Goal: Task Accomplishment & Management: Manage account settings

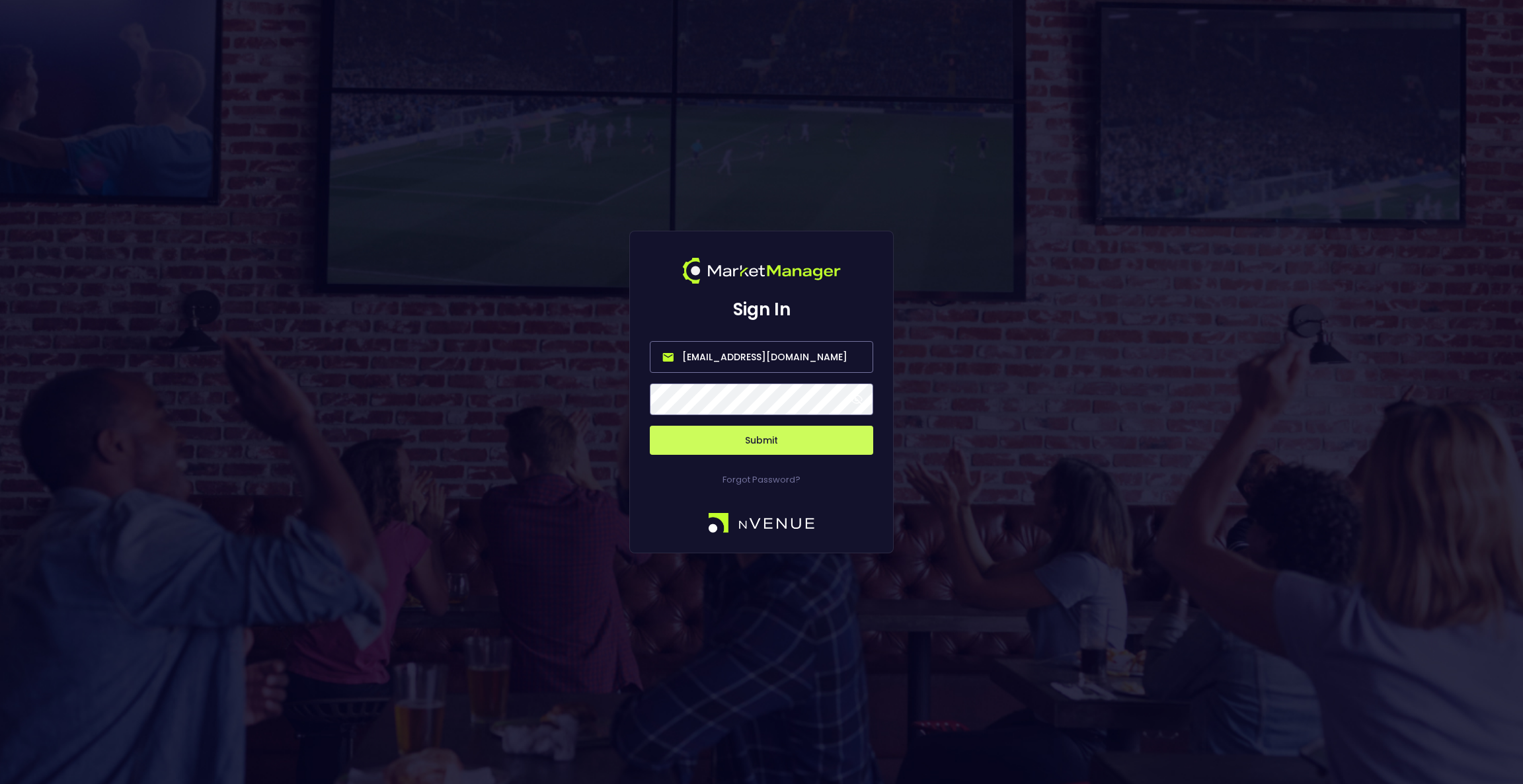
click at [766, 361] on input "[EMAIL_ADDRESS][DOMAIN_NAME]" at bounding box center [762, 357] width 224 height 31
click at [766, 360] on input "[EMAIL_ADDRESS][DOMAIN_NAME]" at bounding box center [762, 357] width 224 height 31
type input "[EMAIL_ADDRESS][DOMAIN_NAME]"
click at [820, 456] on div "Forgot Password?" at bounding box center [762, 471] width 224 height 31
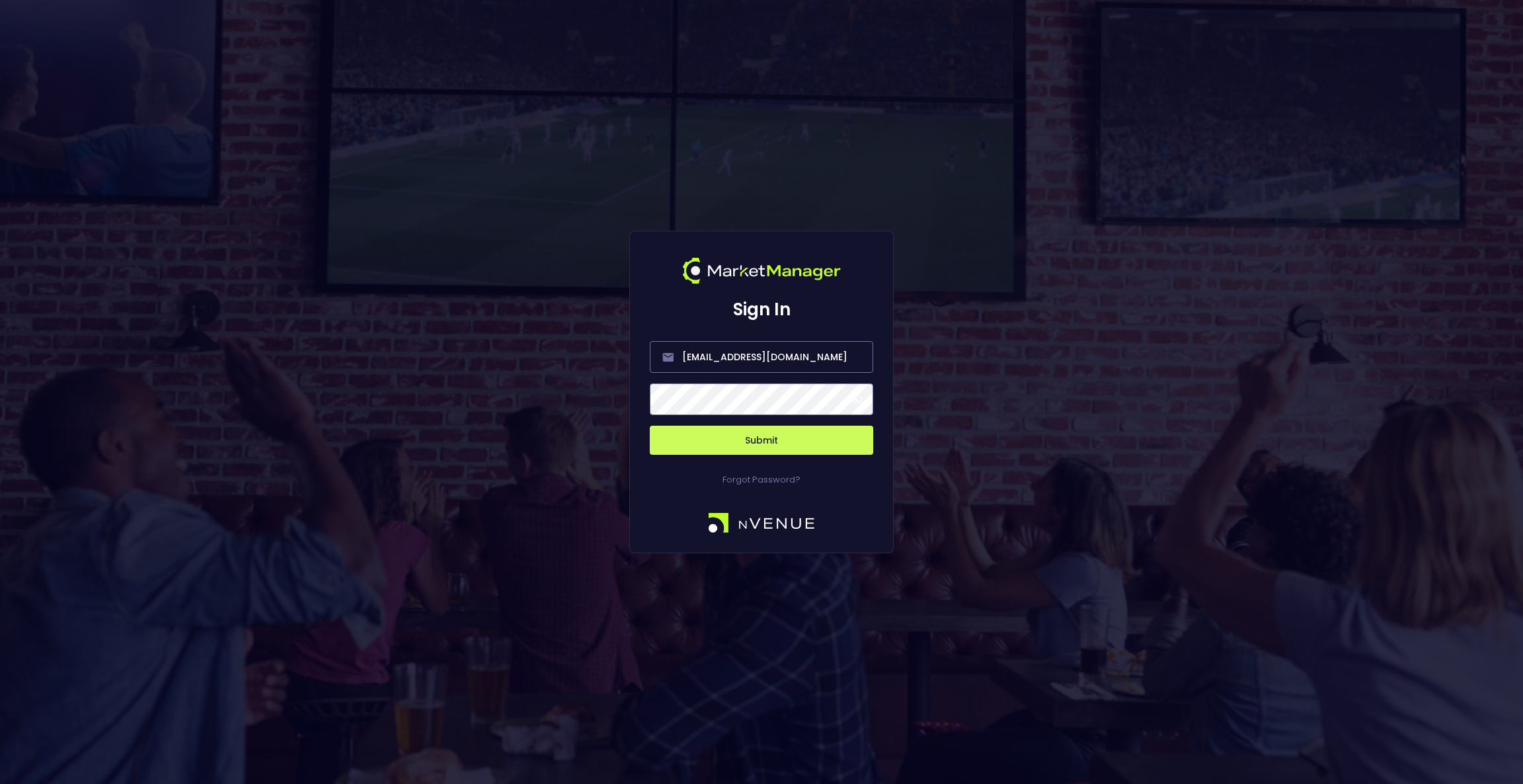
click at [819, 445] on button "Submit" at bounding box center [762, 440] width 224 height 29
click at [749, 440] on button "Submit" at bounding box center [762, 440] width 224 height 29
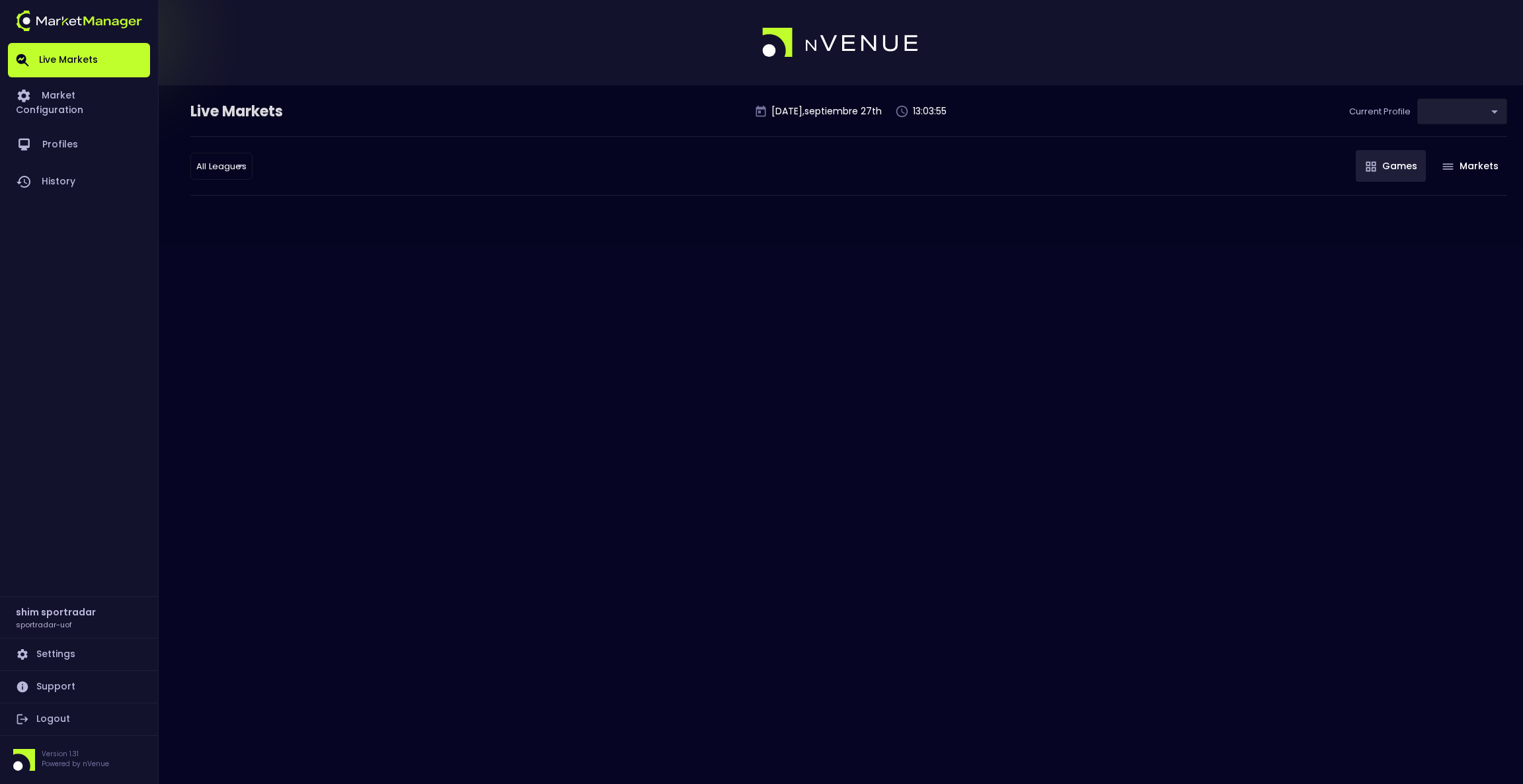
type input "496811f1-1123-4a06-af2f-6846d3f5a6e9"
click at [92, 92] on link "Market Configuration" at bounding box center [79, 101] width 142 height 49
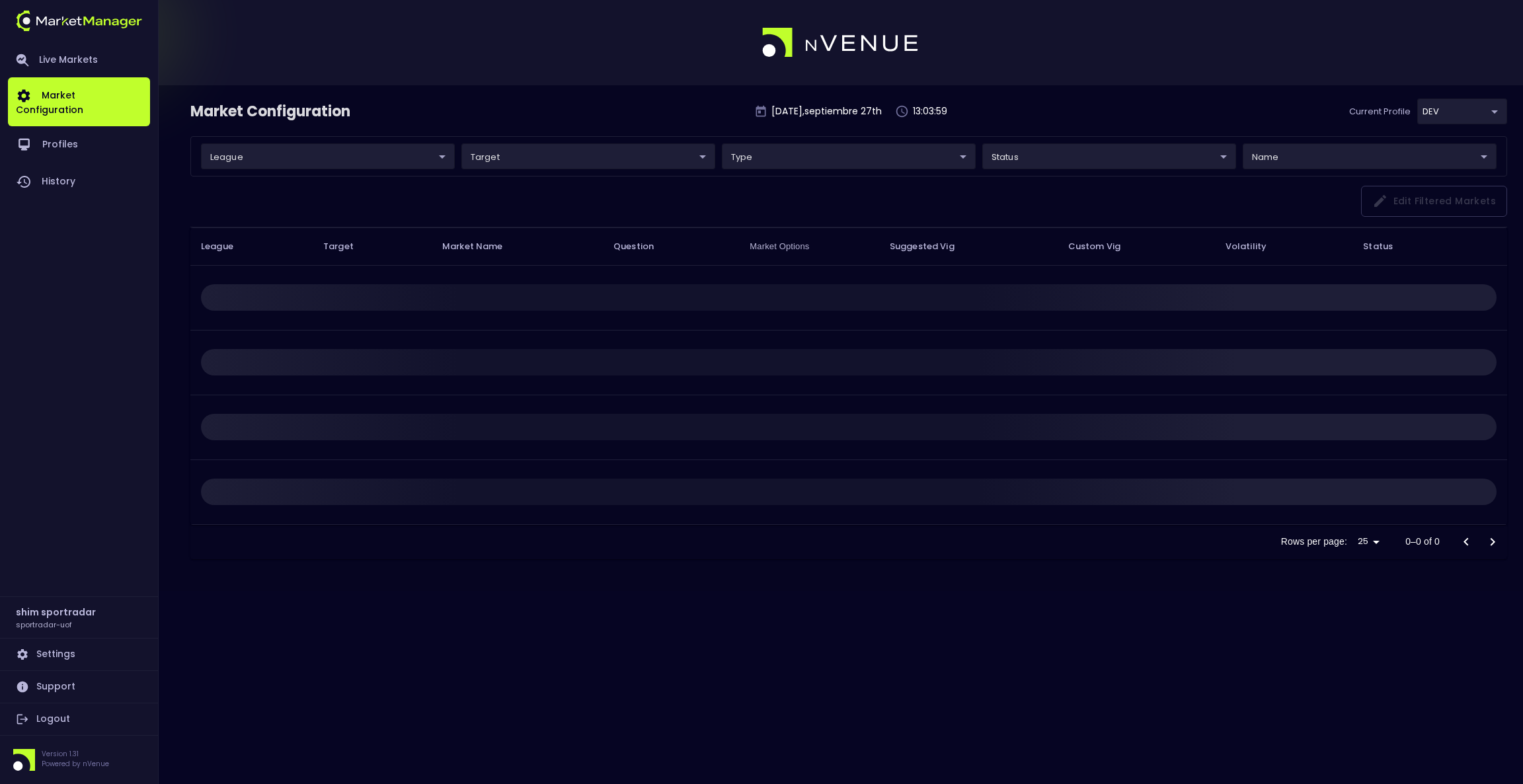
click at [1455, 113] on body "Live Markets Market Configuration Profiles History shim sportradar sportradar-u…" at bounding box center [762, 392] width 1523 height 784
click at [1431, 207] on li "PROD" at bounding box center [1440, 211] width 144 height 27
type input "92faa2e0-1ff4-4d95-aa8e-9001997e8080"
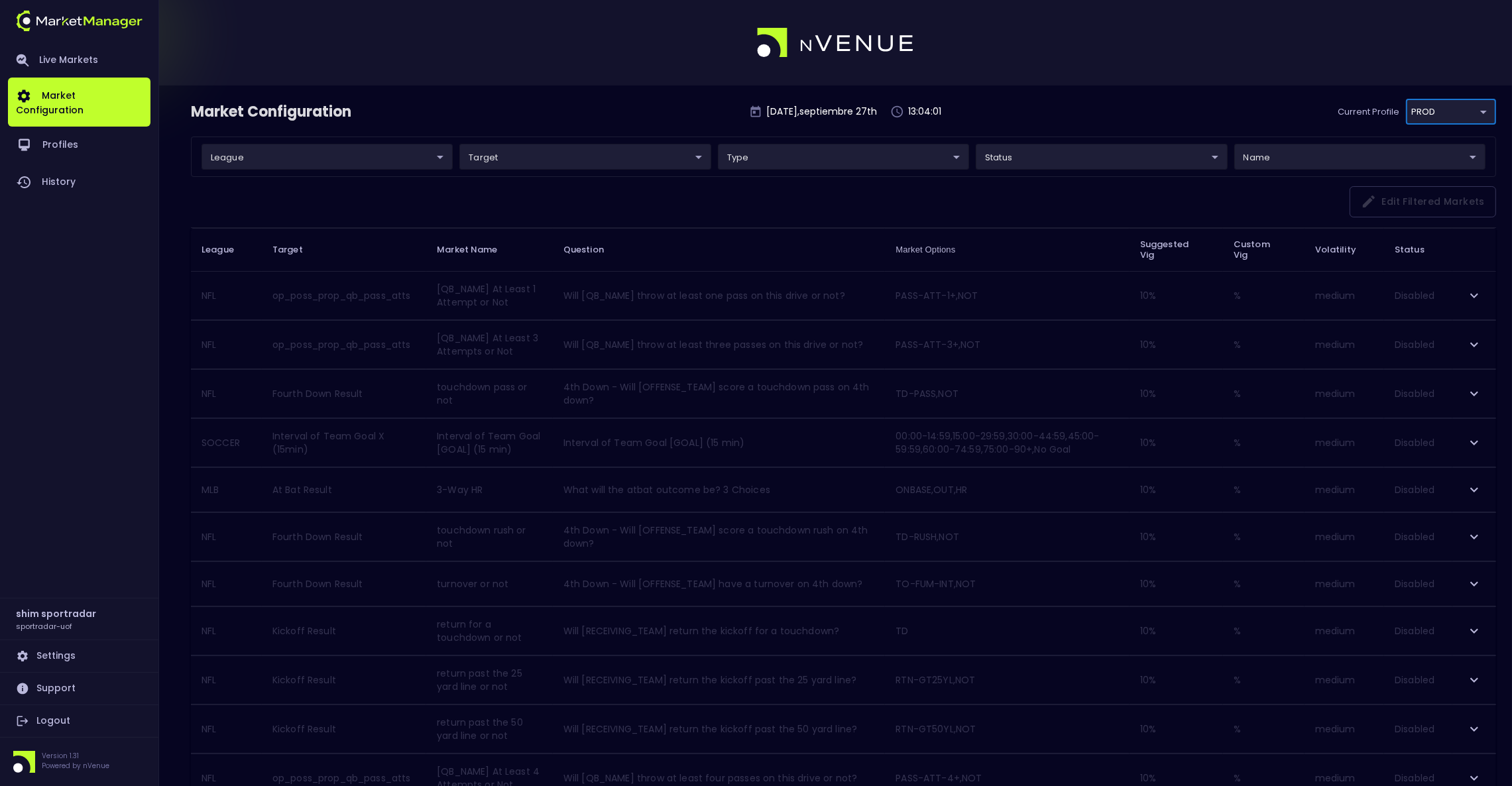
click at [435, 169] on body "Live Markets Market Configuration Profiles History shim sportradar sportradar-u…" at bounding box center [756, 770] width 1512 height 1540
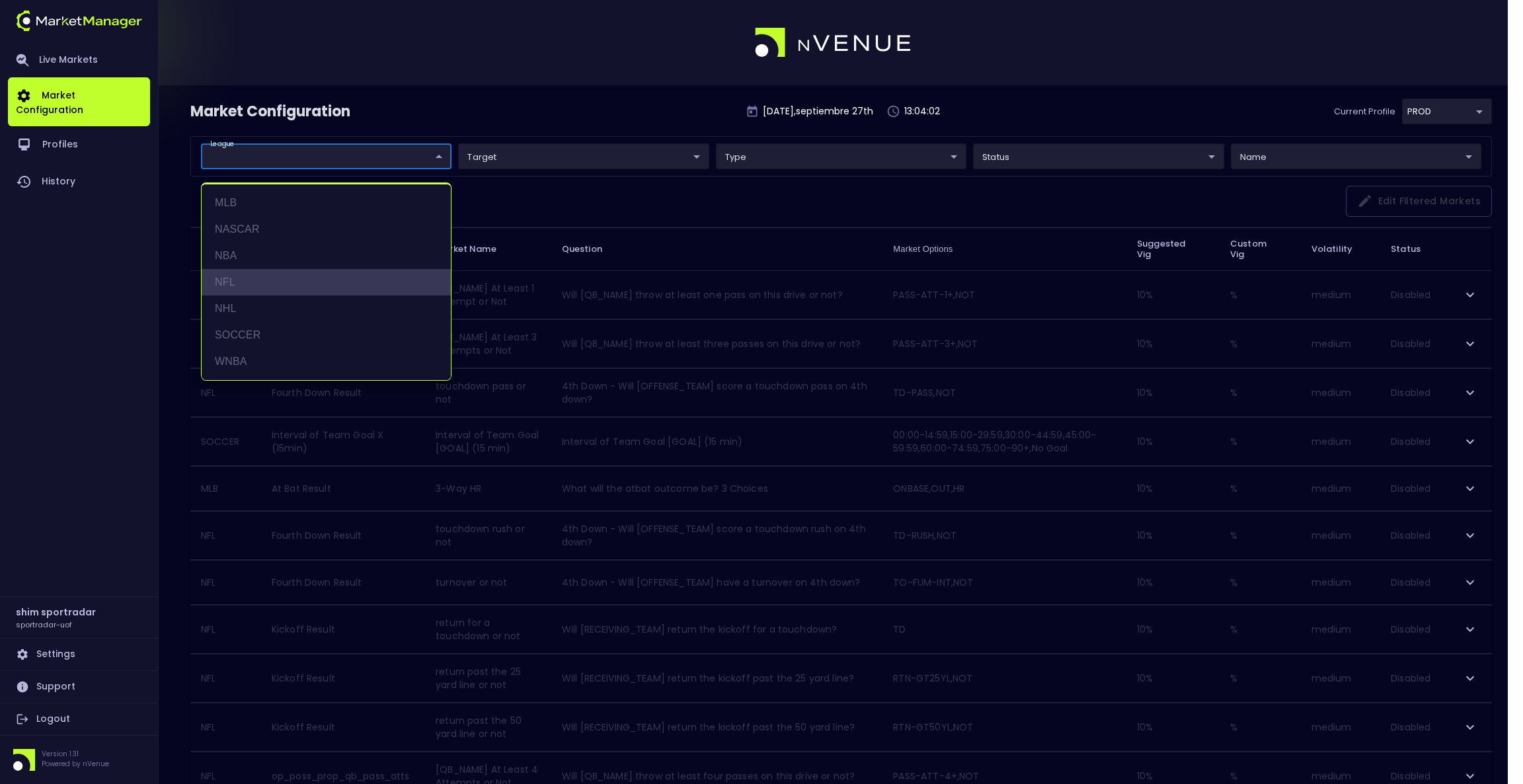
click at [315, 291] on li "NFL" at bounding box center [326, 282] width 249 height 27
type input "NFL"
click at [304, 280] on li "NFL" at bounding box center [326, 282] width 249 height 27
click at [292, 301] on li "NHL" at bounding box center [326, 309] width 249 height 27
type input "NHL"
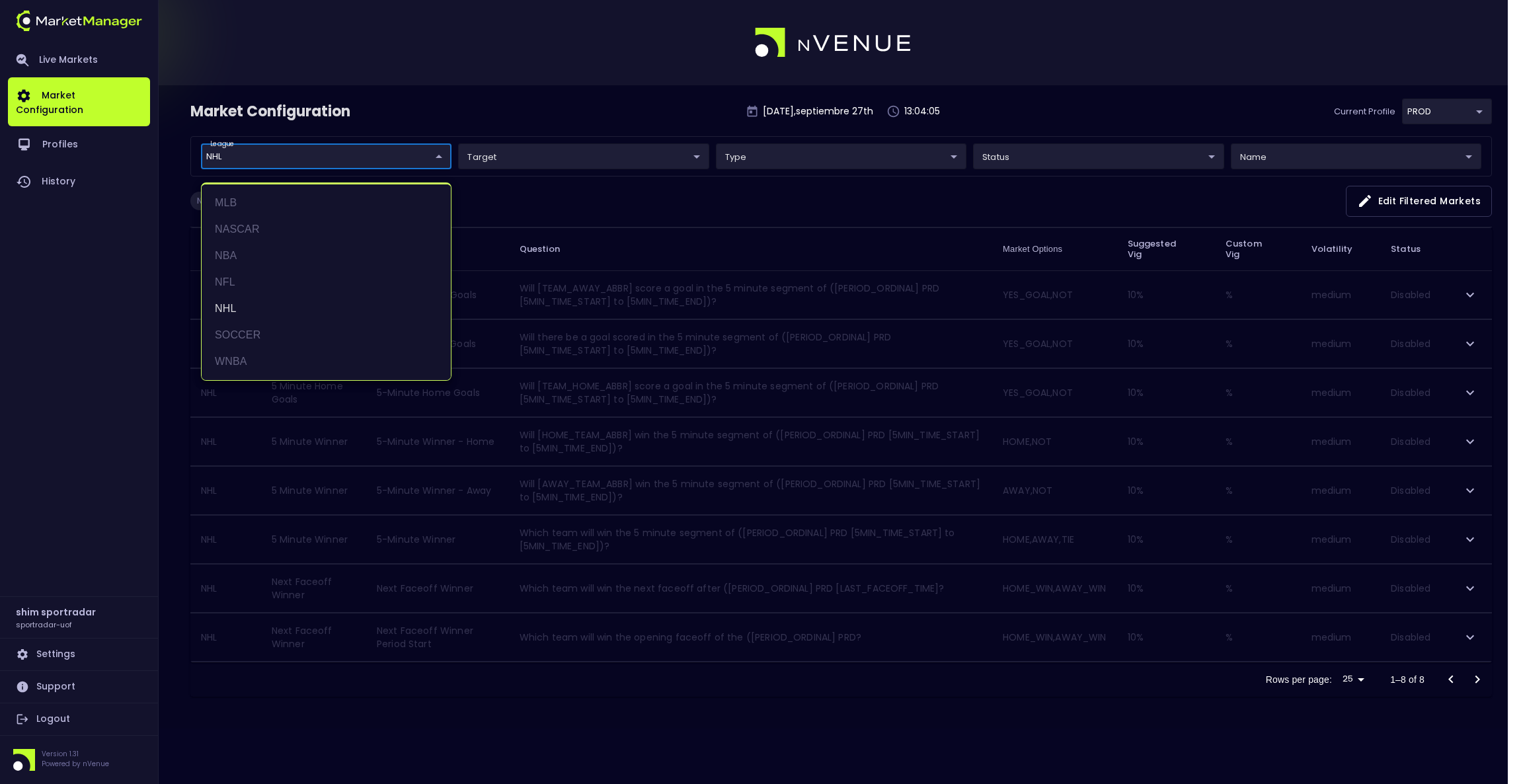
click at [564, 113] on div at bounding box center [762, 392] width 1523 height 784
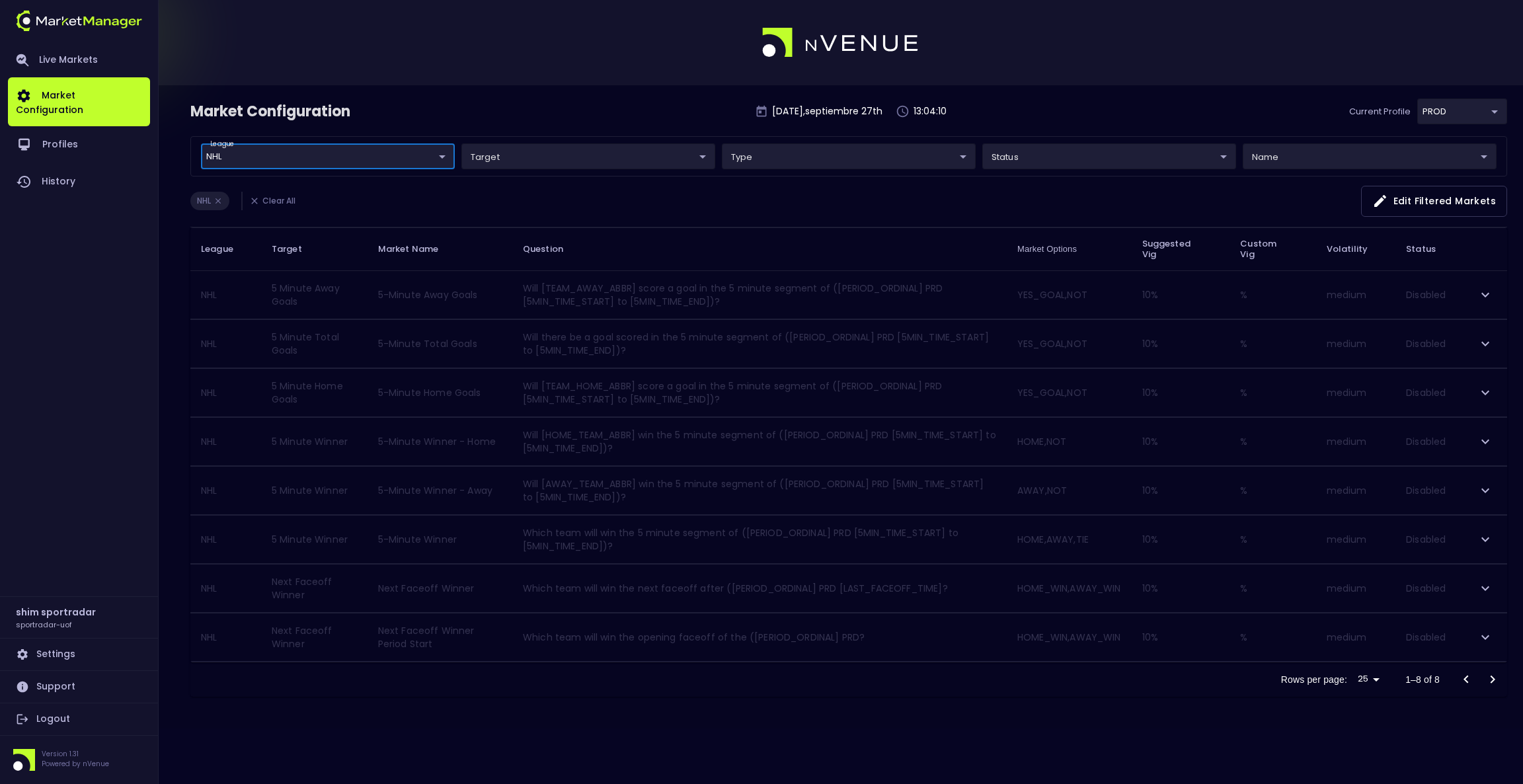
click at [1493, 291] on icon "expand row" at bounding box center [1485, 294] width 16 height 16
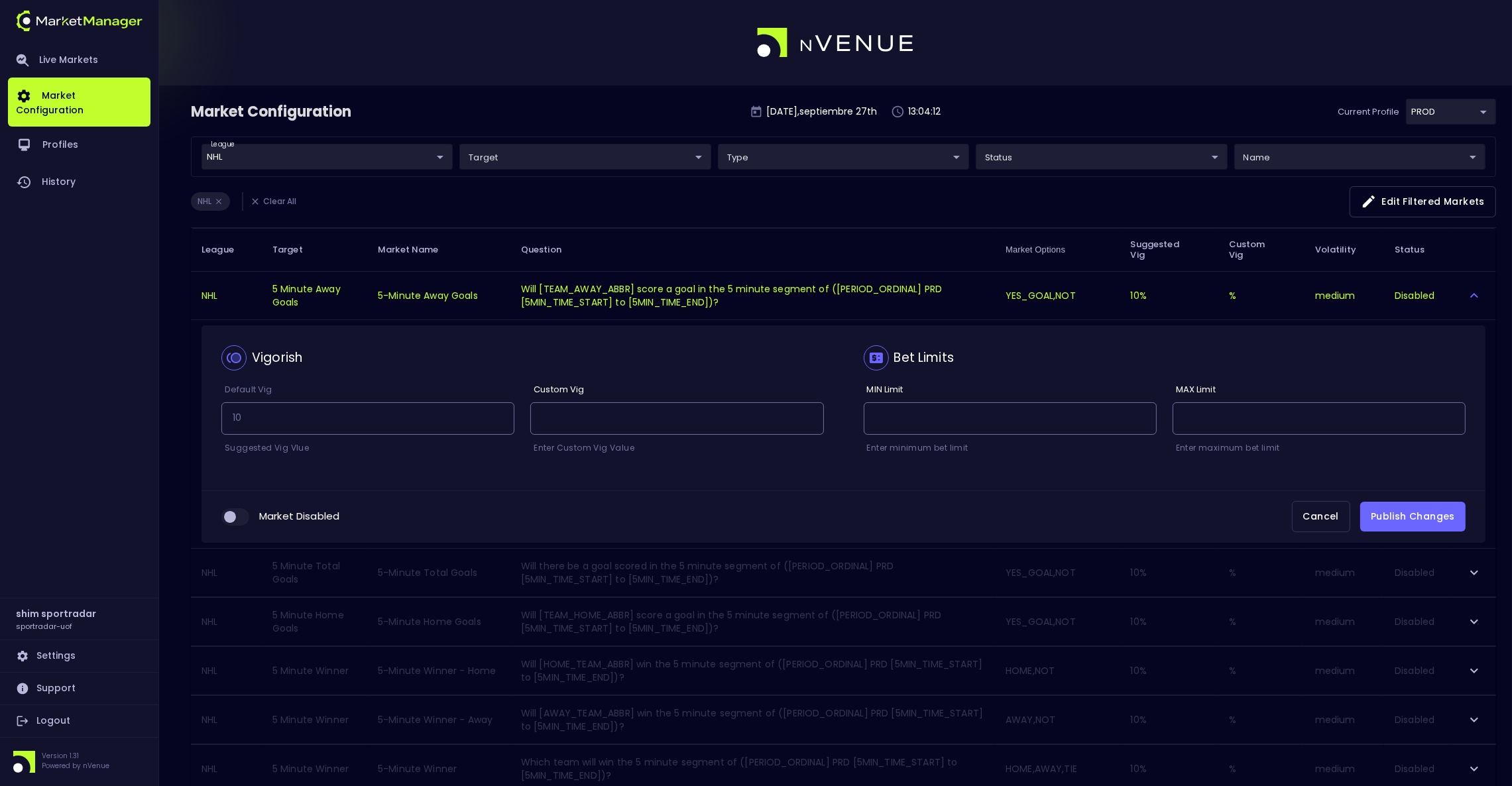
click at [237, 519] on input "collapsible table" at bounding box center [230, 516] width 36 height 12
checkbox input "true"
click at [1441, 519] on button "Publish Changes" at bounding box center [1413, 516] width 106 height 29
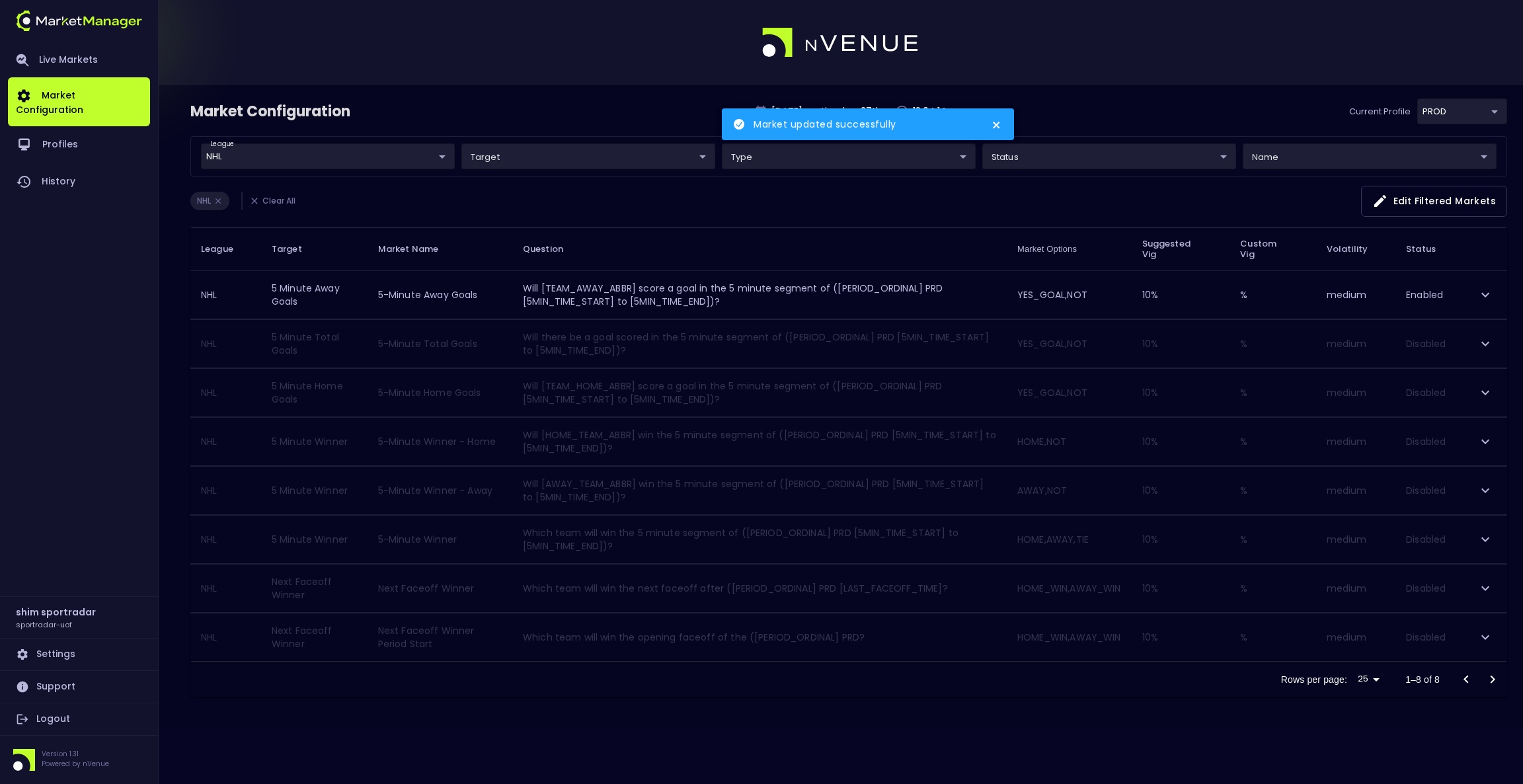
click at [1479, 346] on icon "expand row" at bounding box center [1485, 343] width 16 height 16
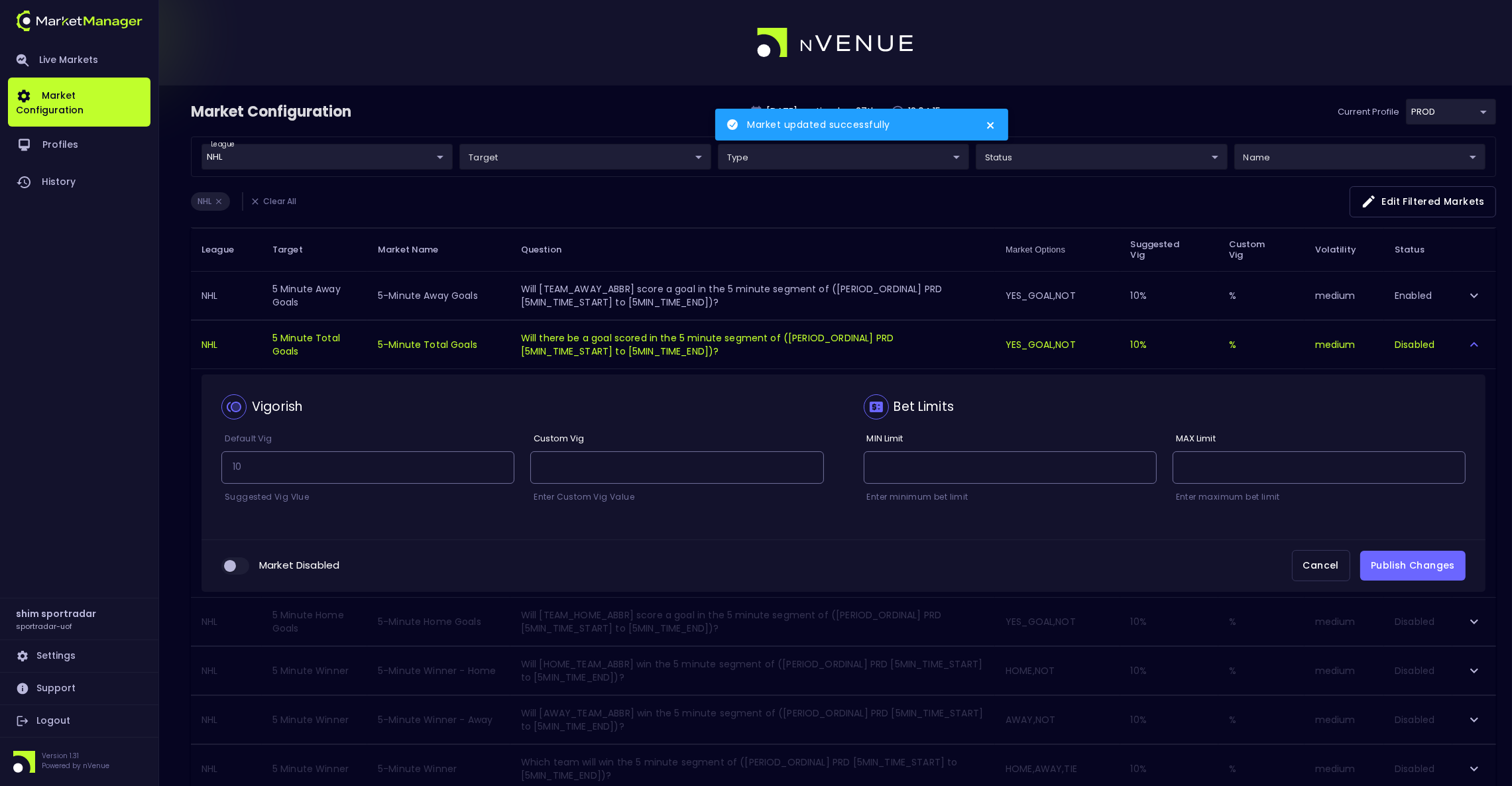
click at [232, 571] on input "collapsible table" at bounding box center [230, 565] width 36 height 12
checkbox input "true"
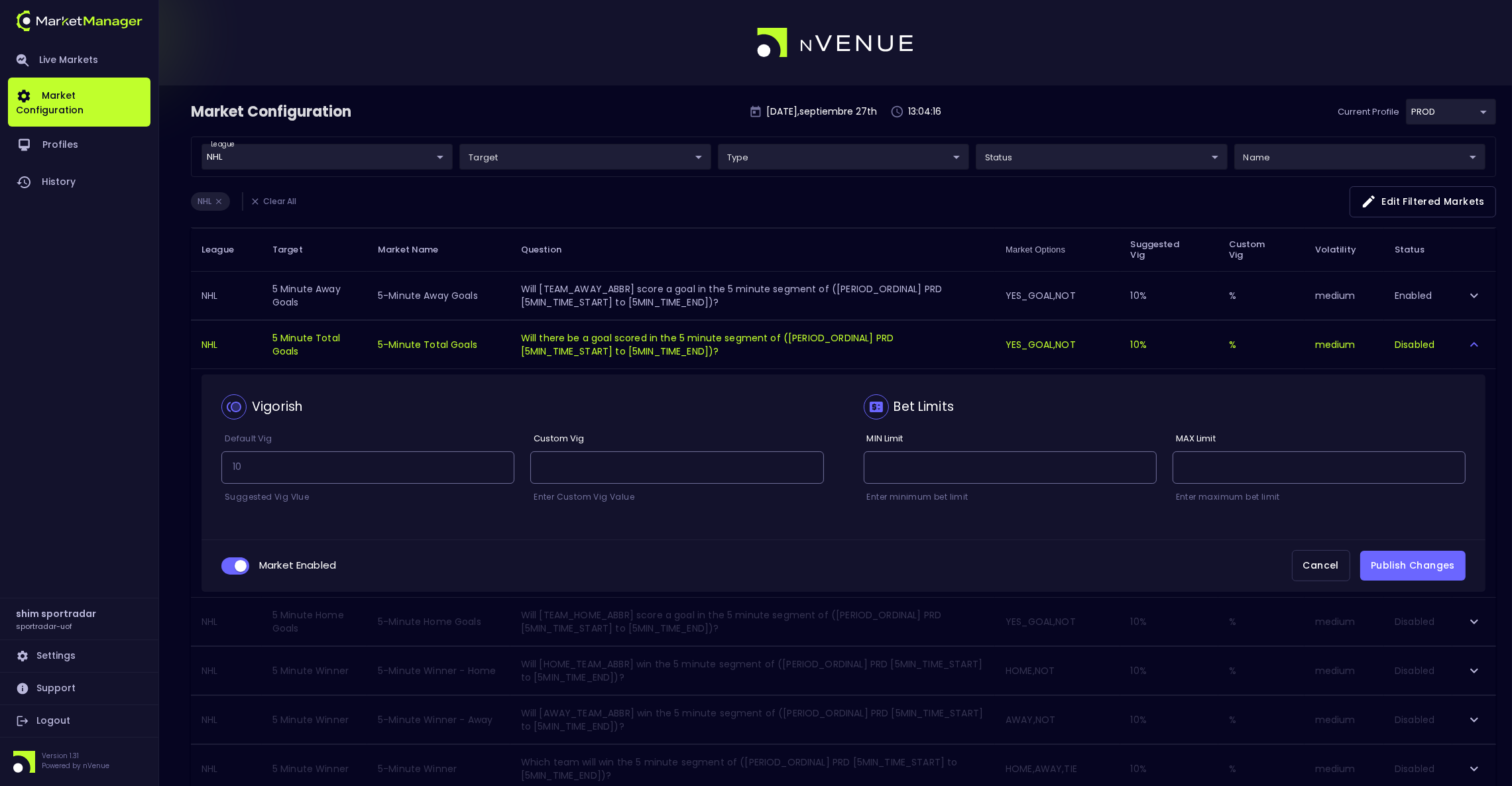
click at [1423, 551] on div "Market Enabled Cancel Publish Changes" at bounding box center [843, 565] width 1284 height 52
click at [1419, 560] on button "Publish Changes" at bounding box center [1413, 565] width 106 height 29
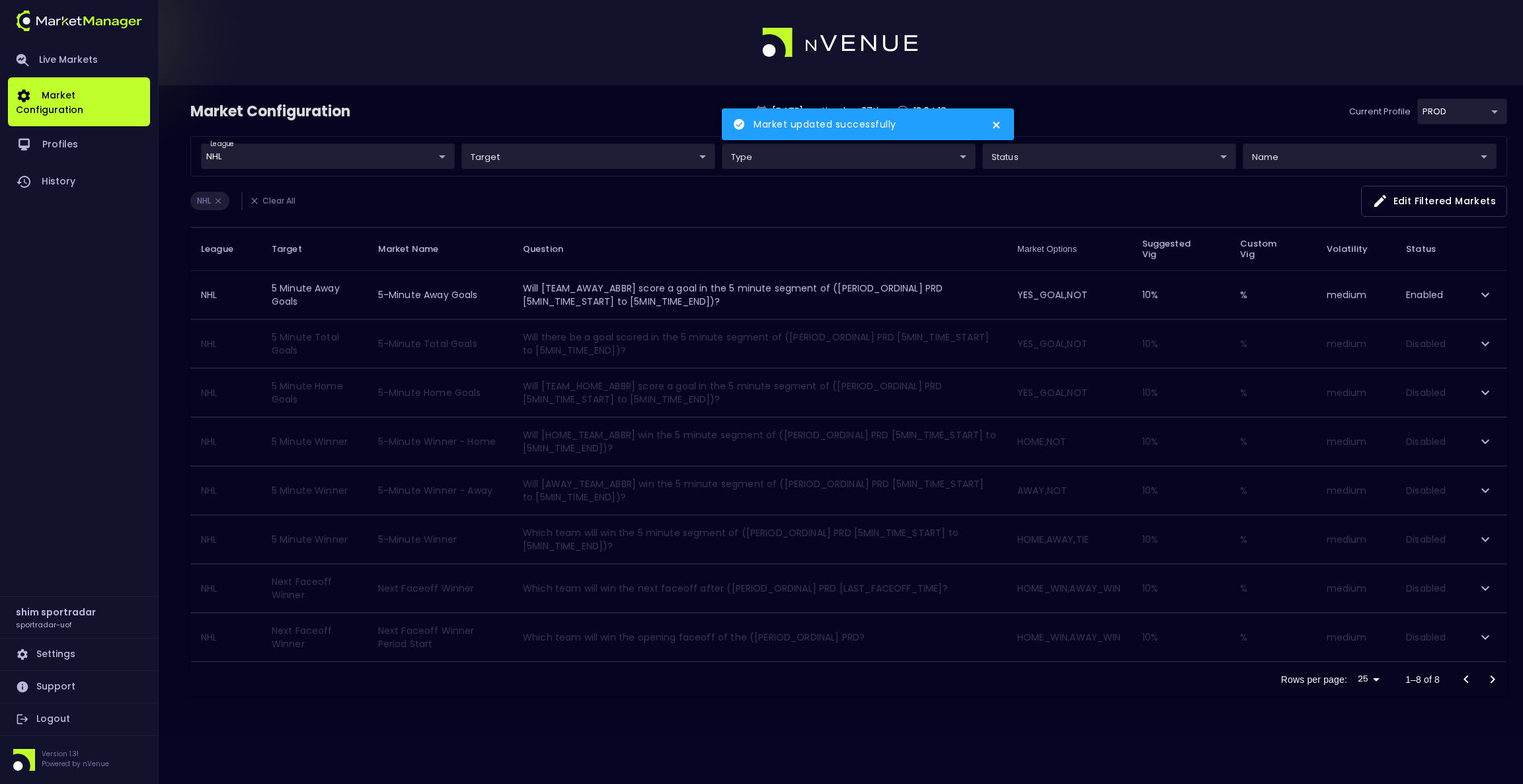
click at [1478, 397] on icon "expand row" at bounding box center [1485, 392] width 16 height 16
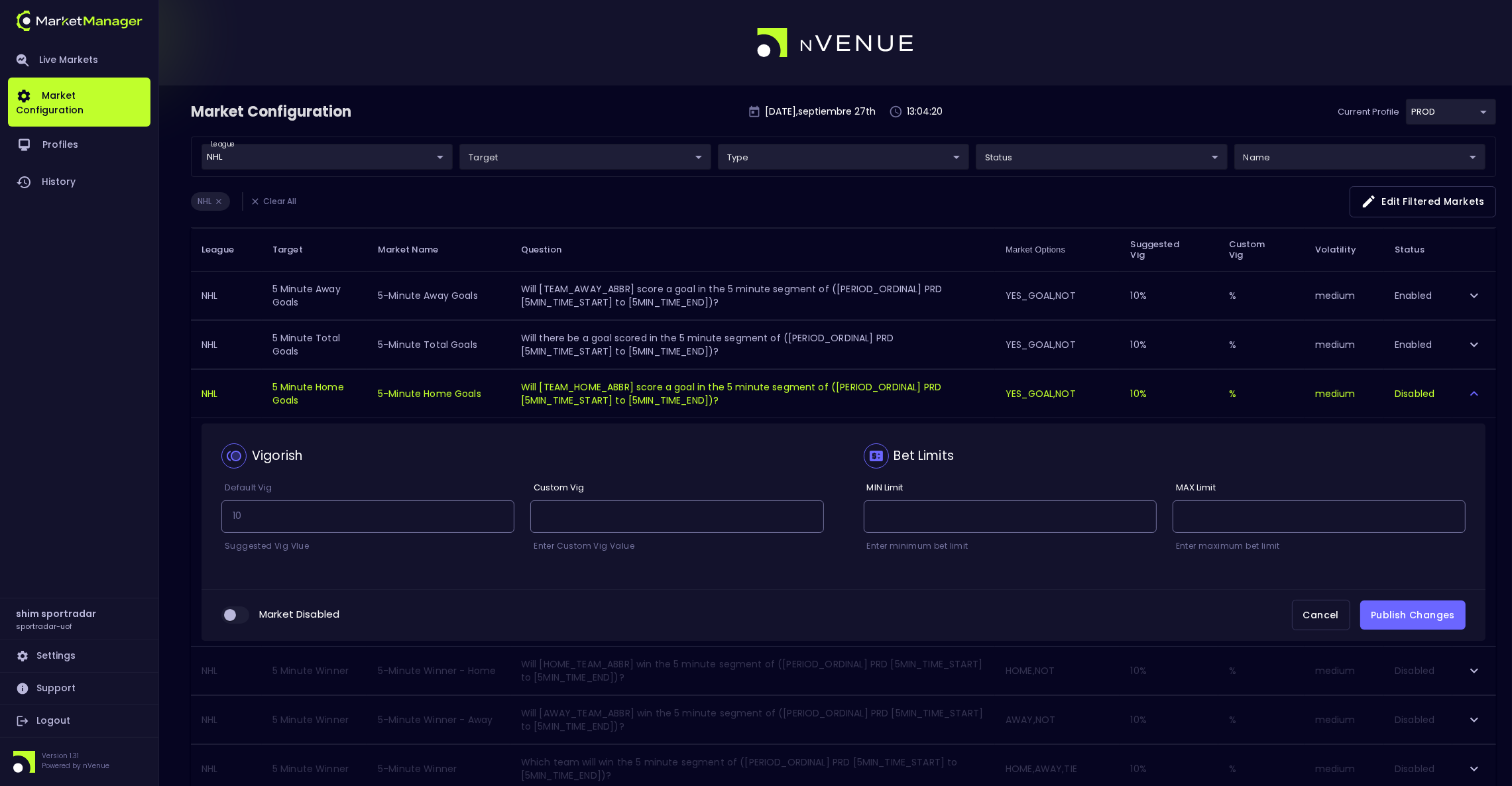
click at [244, 616] on input "collapsible table" at bounding box center [230, 615] width 36 height 12
checkbox input "true"
click at [1402, 608] on button "Publish Changes" at bounding box center [1413, 615] width 106 height 29
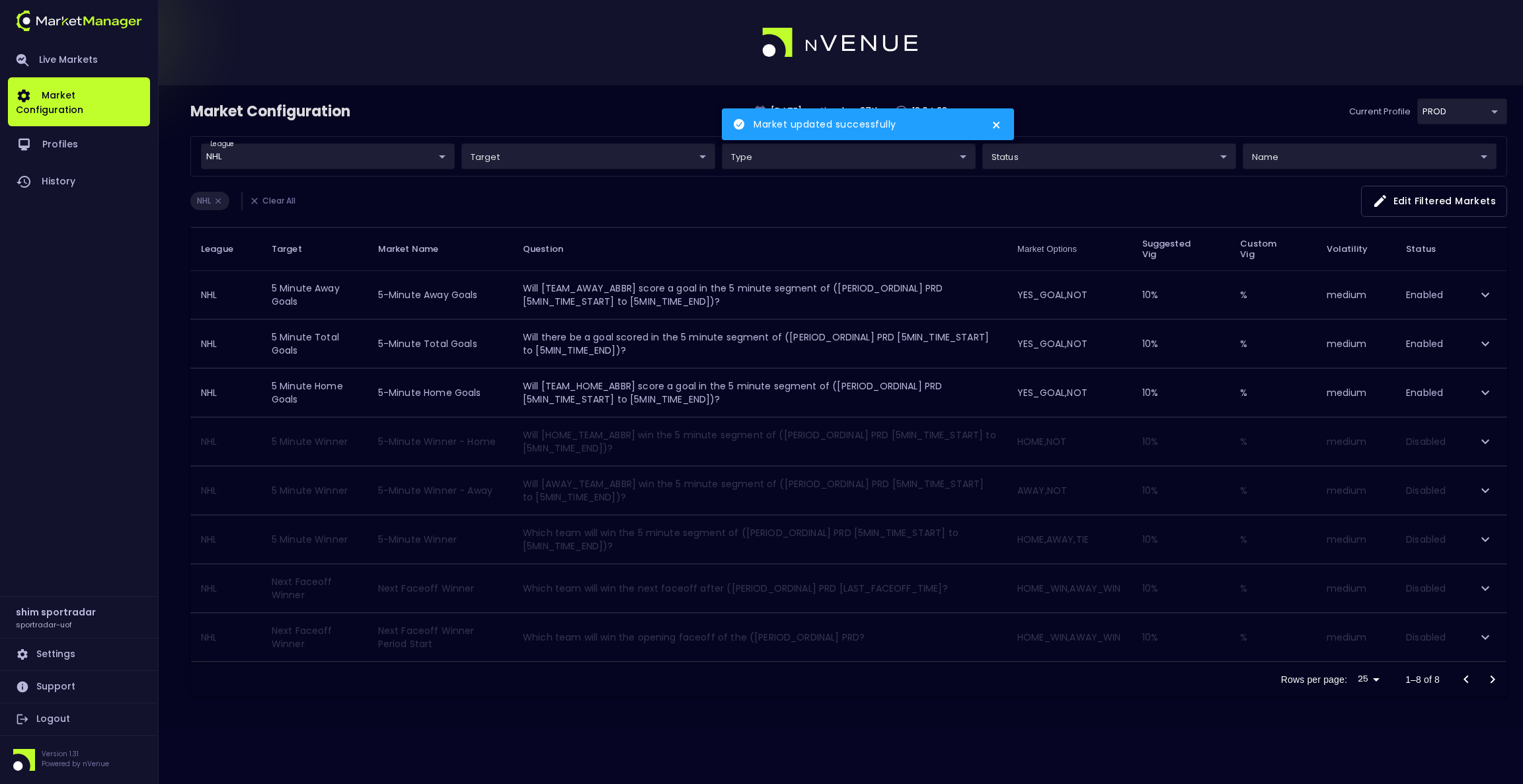
click at [1481, 638] on icon "expand row" at bounding box center [1485, 637] width 16 height 16
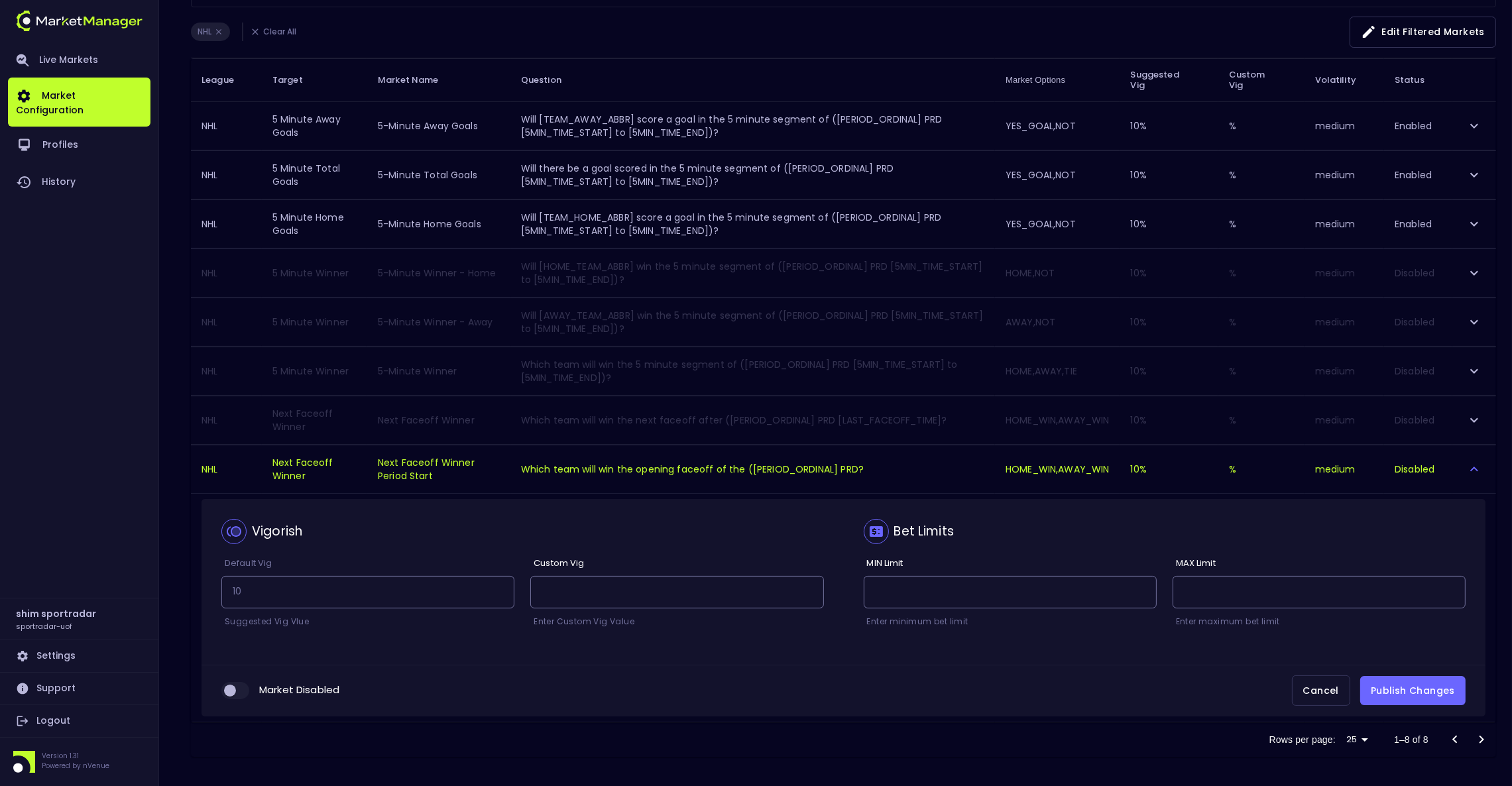
scroll to position [176, 0]
click at [240, 682] on input "collapsible table" at bounding box center [230, 687] width 36 height 12
checkbox input "true"
click at [1373, 679] on button "Publish Changes" at bounding box center [1413, 688] width 106 height 29
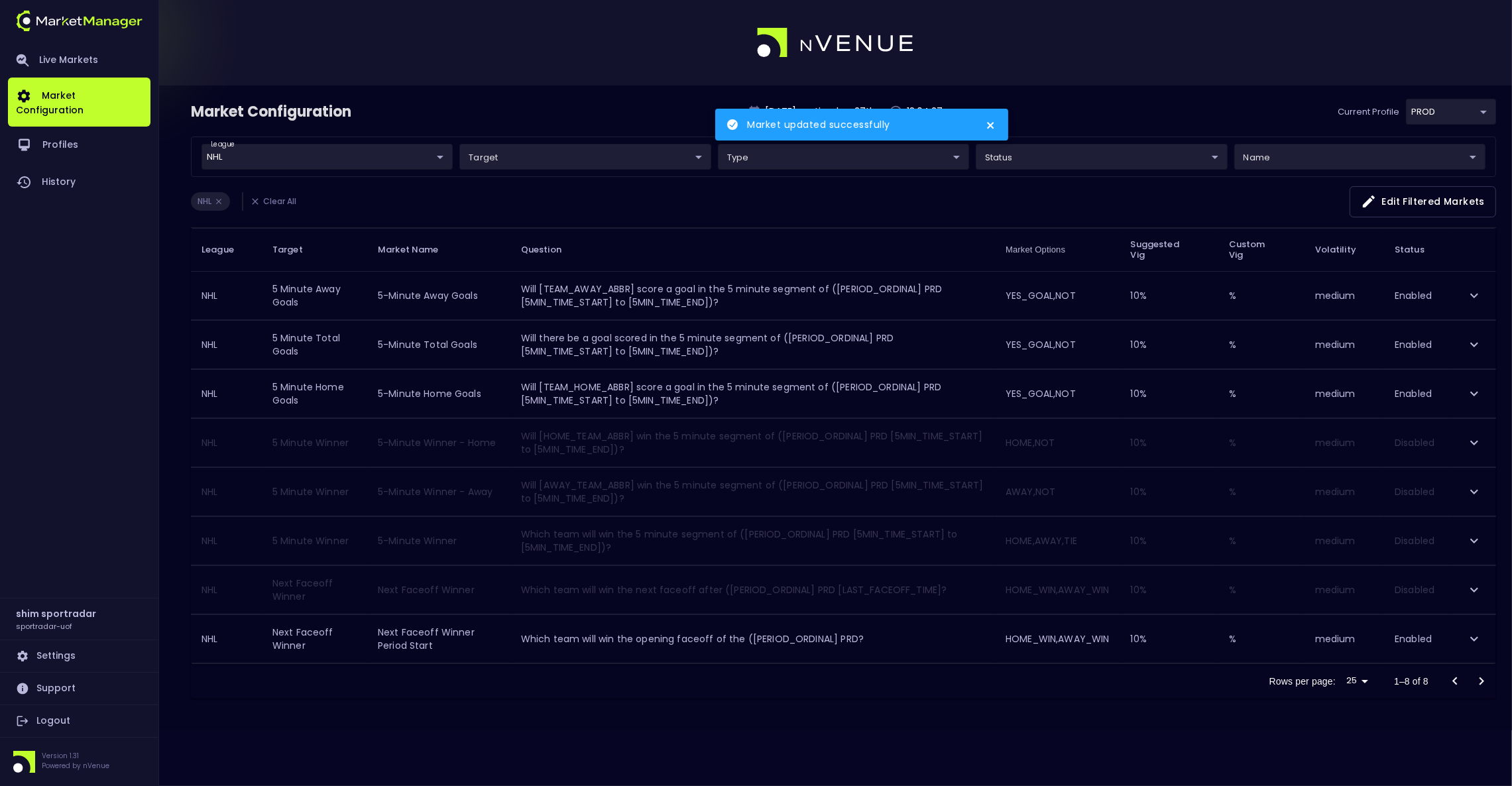
scroll to position [0, 0]
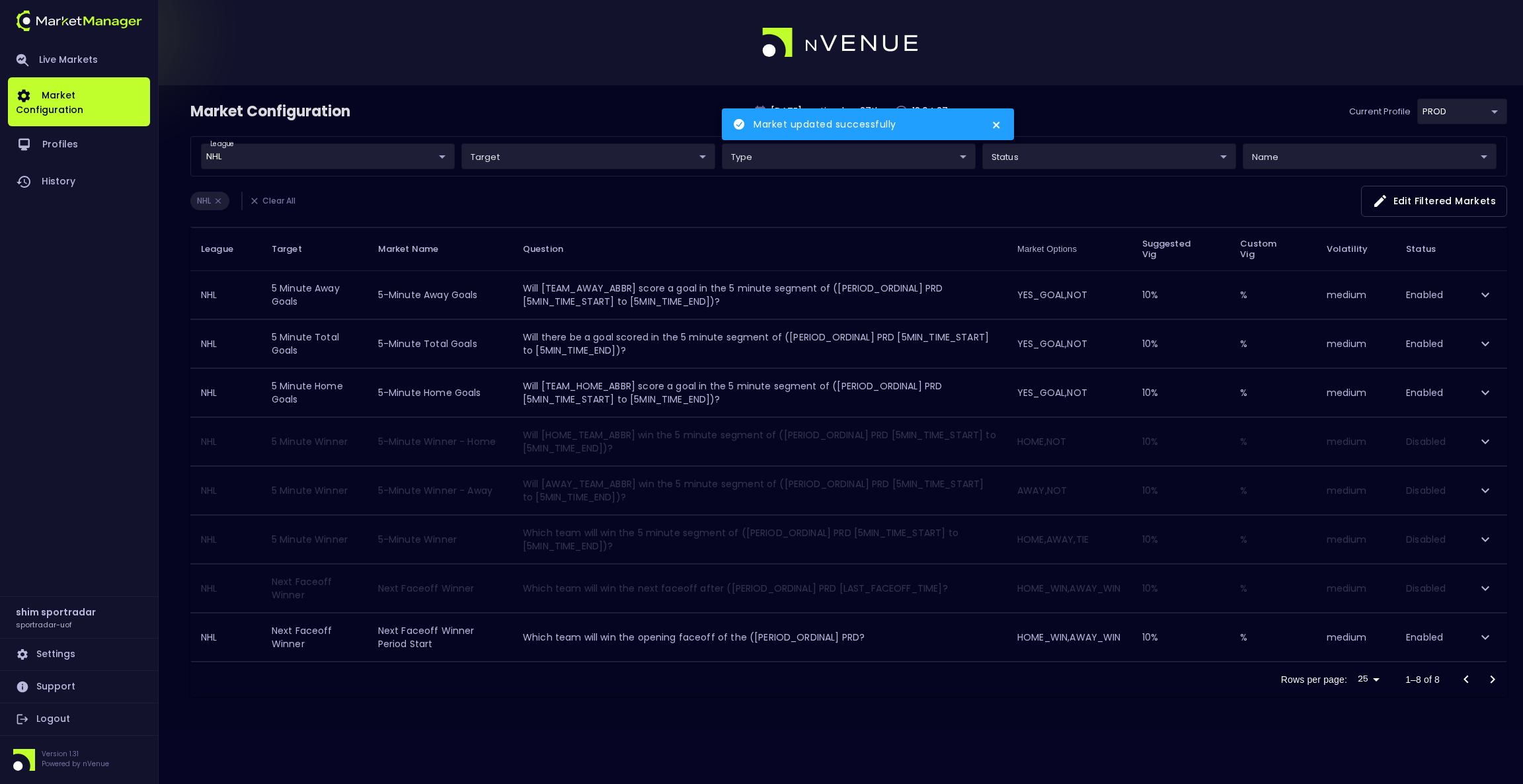
click at [1489, 592] on icon "expand row" at bounding box center [1485, 588] width 16 height 16
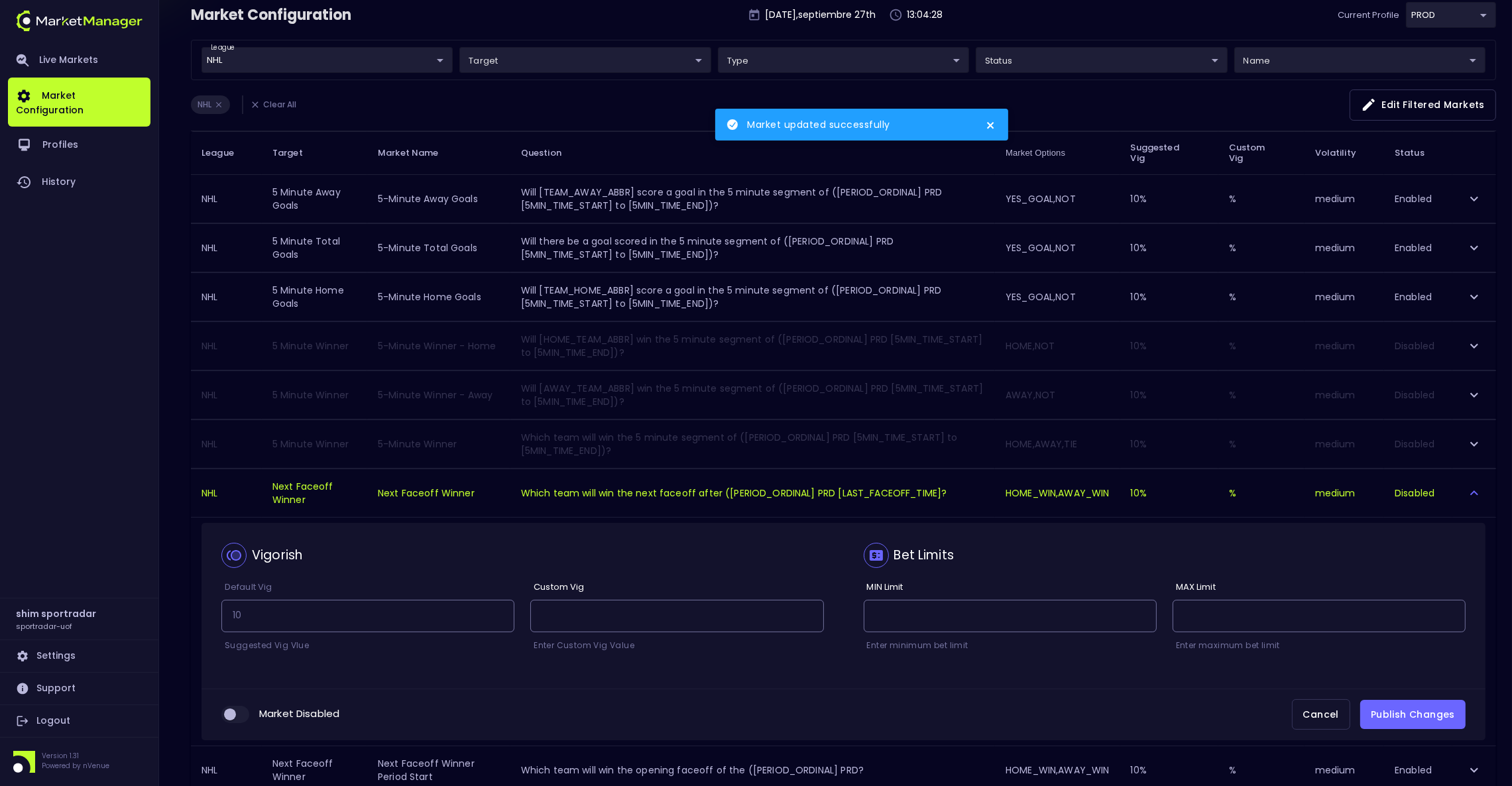
scroll to position [176, 0]
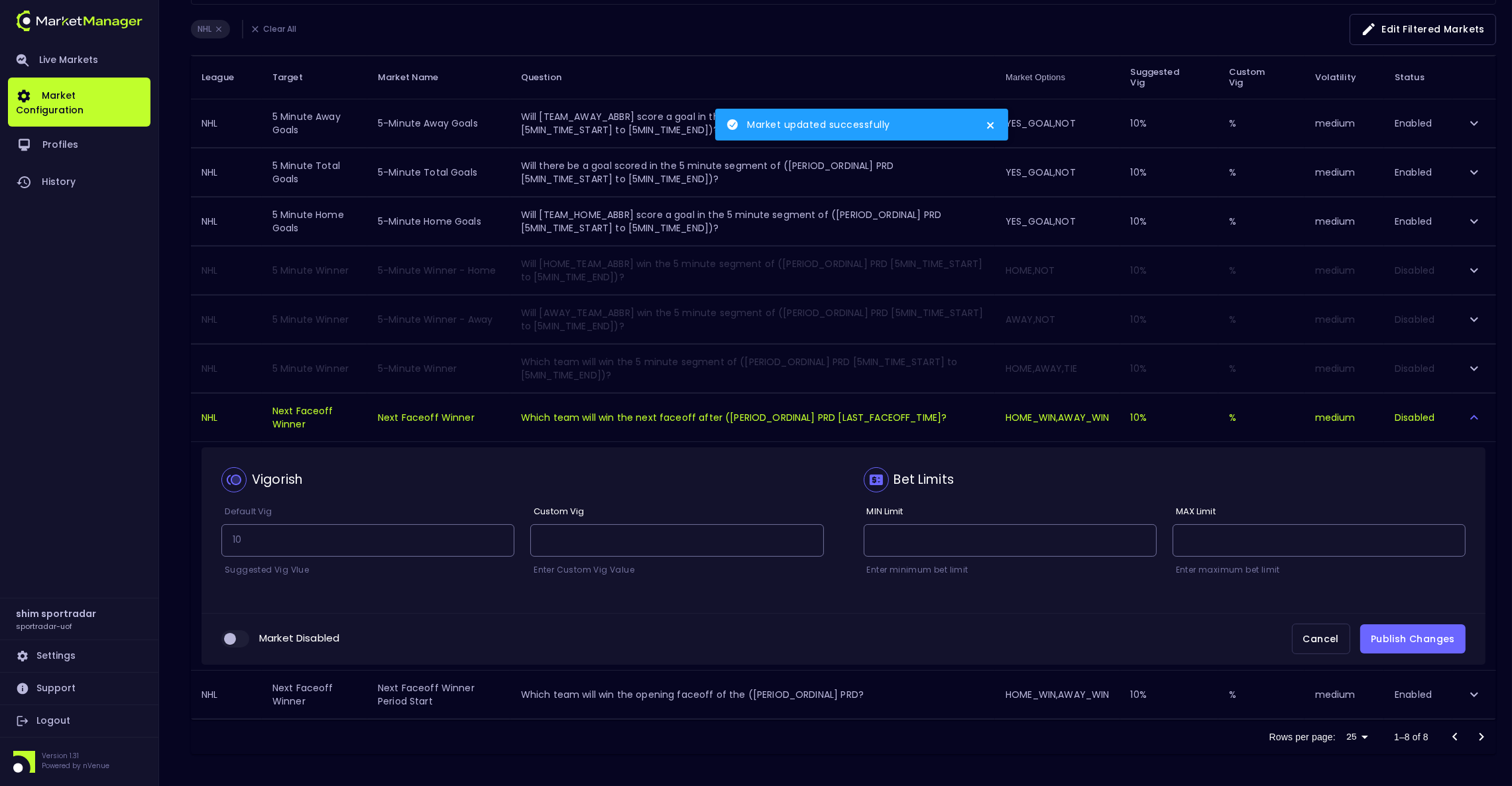
click at [232, 639] on input "collapsible table" at bounding box center [230, 639] width 36 height 12
checkbox input "true"
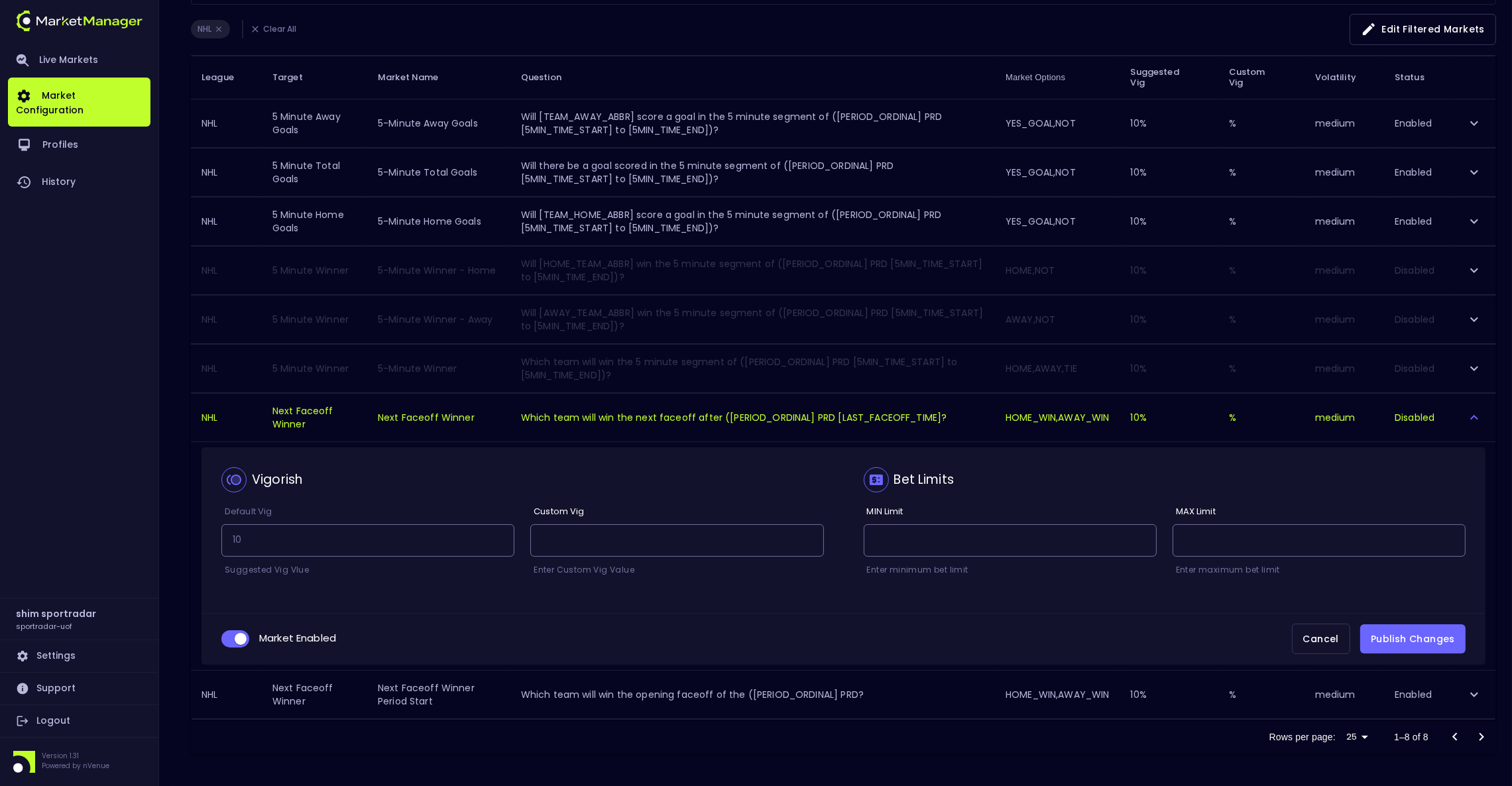
click at [1434, 640] on button "Publish Changes" at bounding box center [1413, 639] width 106 height 29
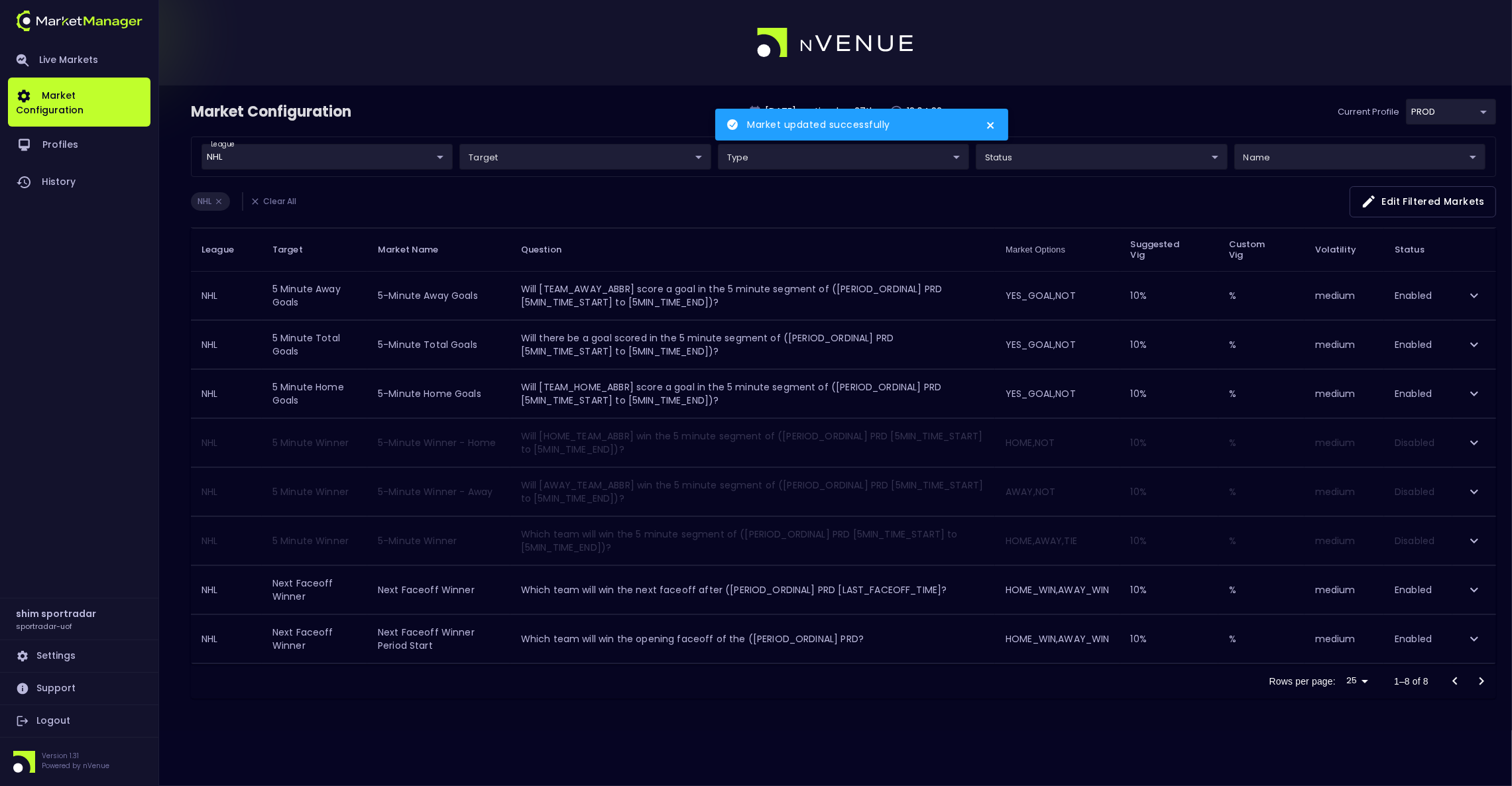
scroll to position [0, 0]
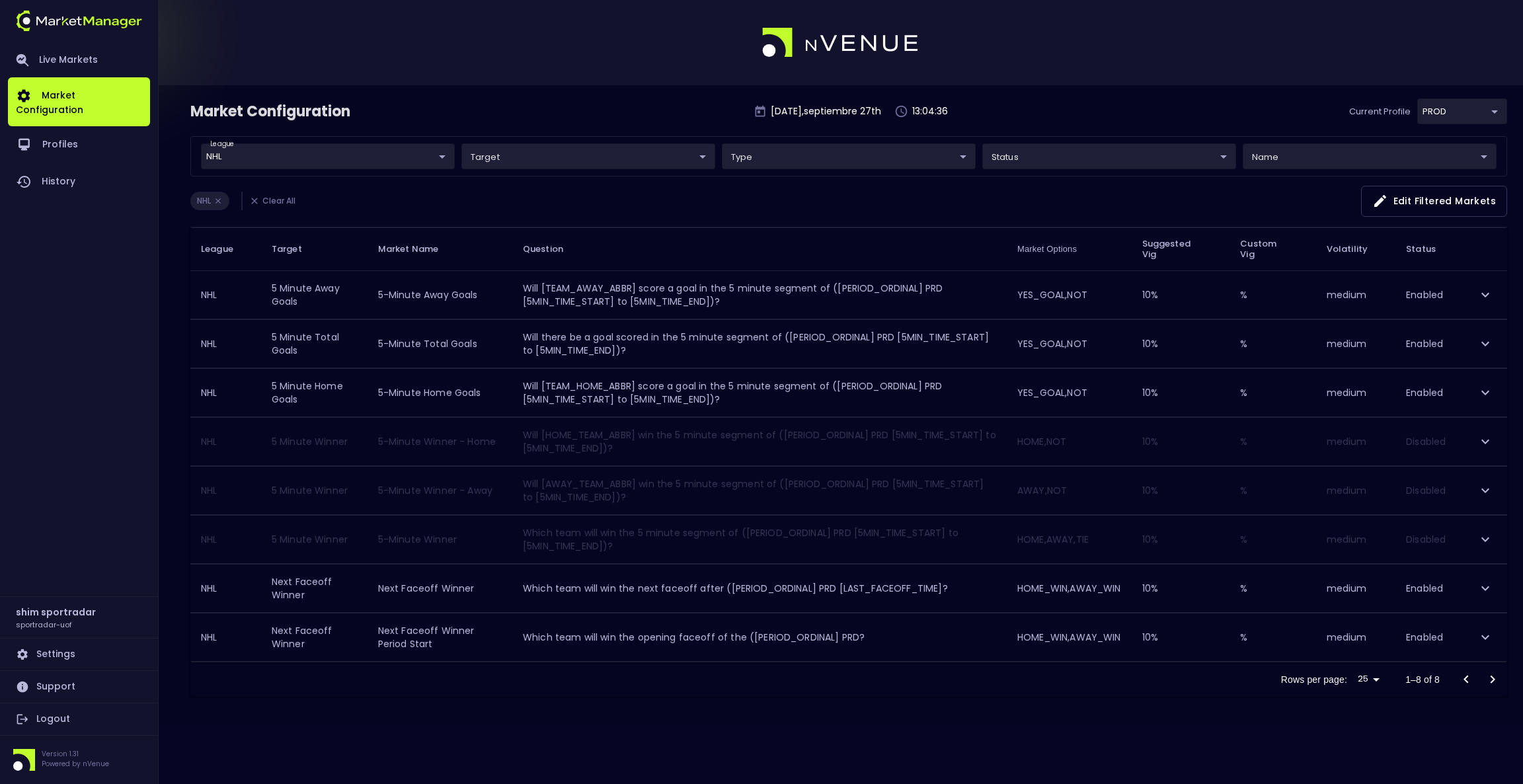
click at [1484, 538] on icon "expand row" at bounding box center [1485, 539] width 16 height 16
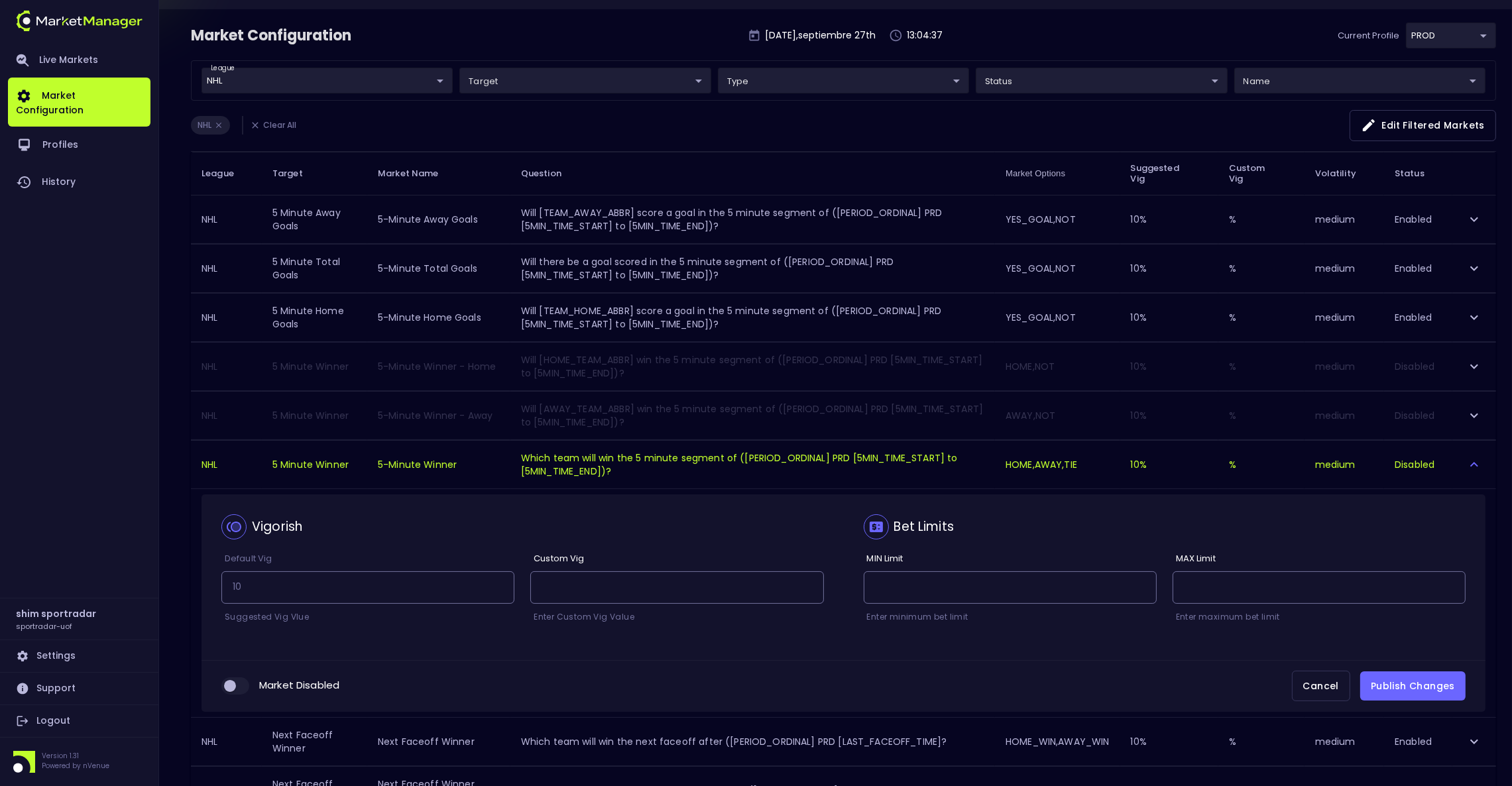
scroll to position [176, 0]
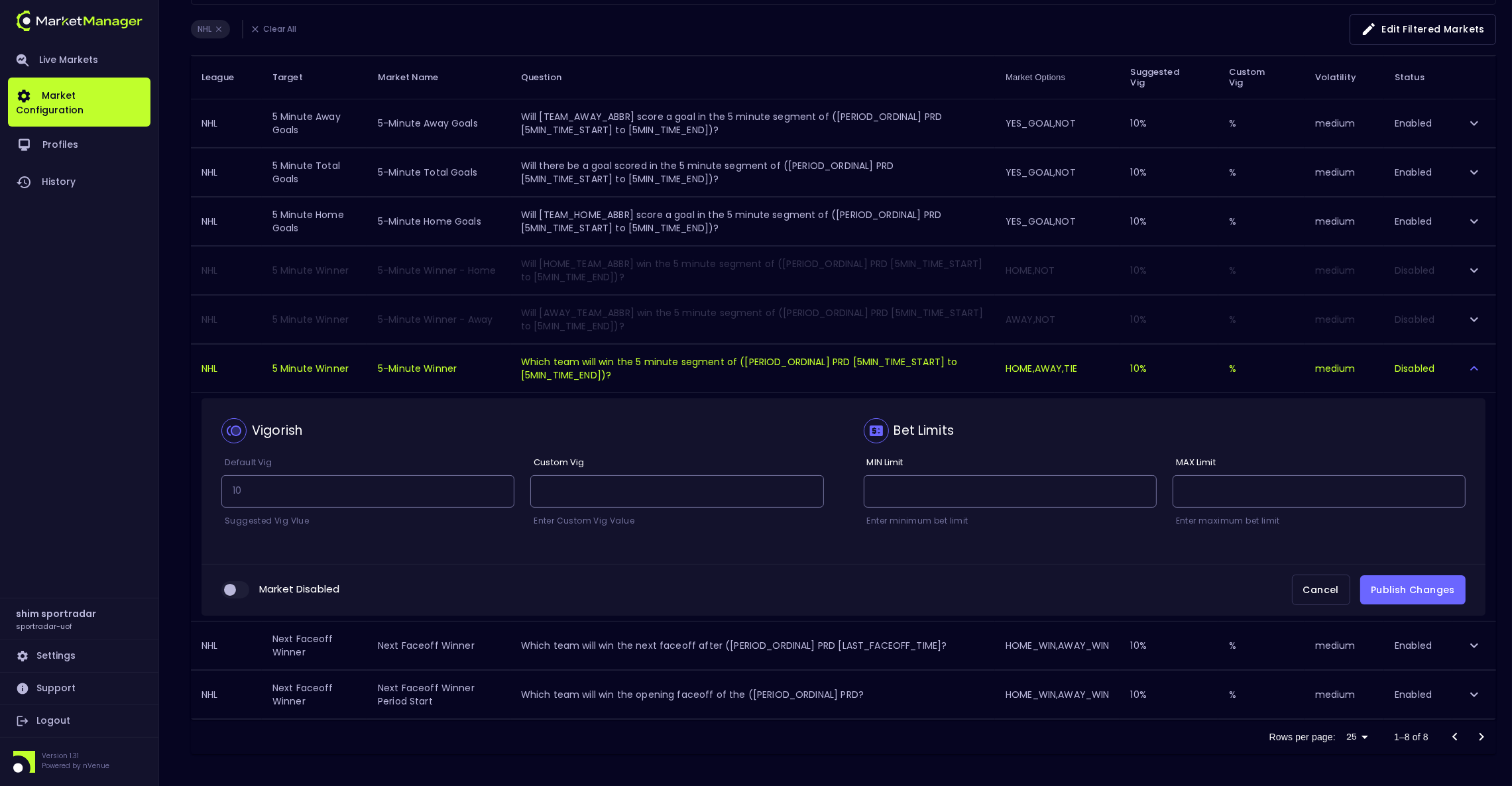
click at [229, 594] on input "collapsible table" at bounding box center [230, 589] width 36 height 12
checkbox input "true"
click at [1419, 587] on button "Publish Changes" at bounding box center [1413, 590] width 106 height 29
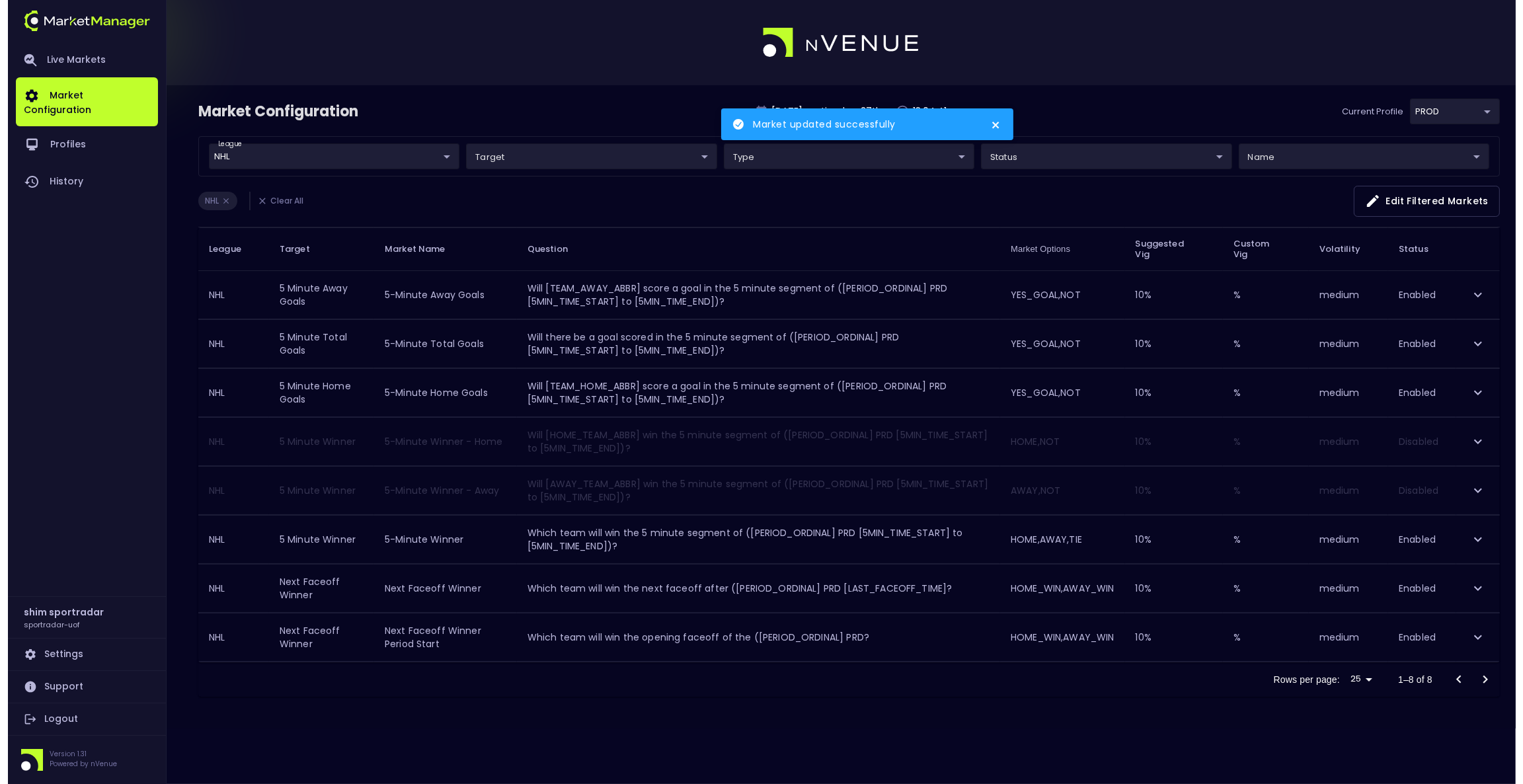
scroll to position [0, 0]
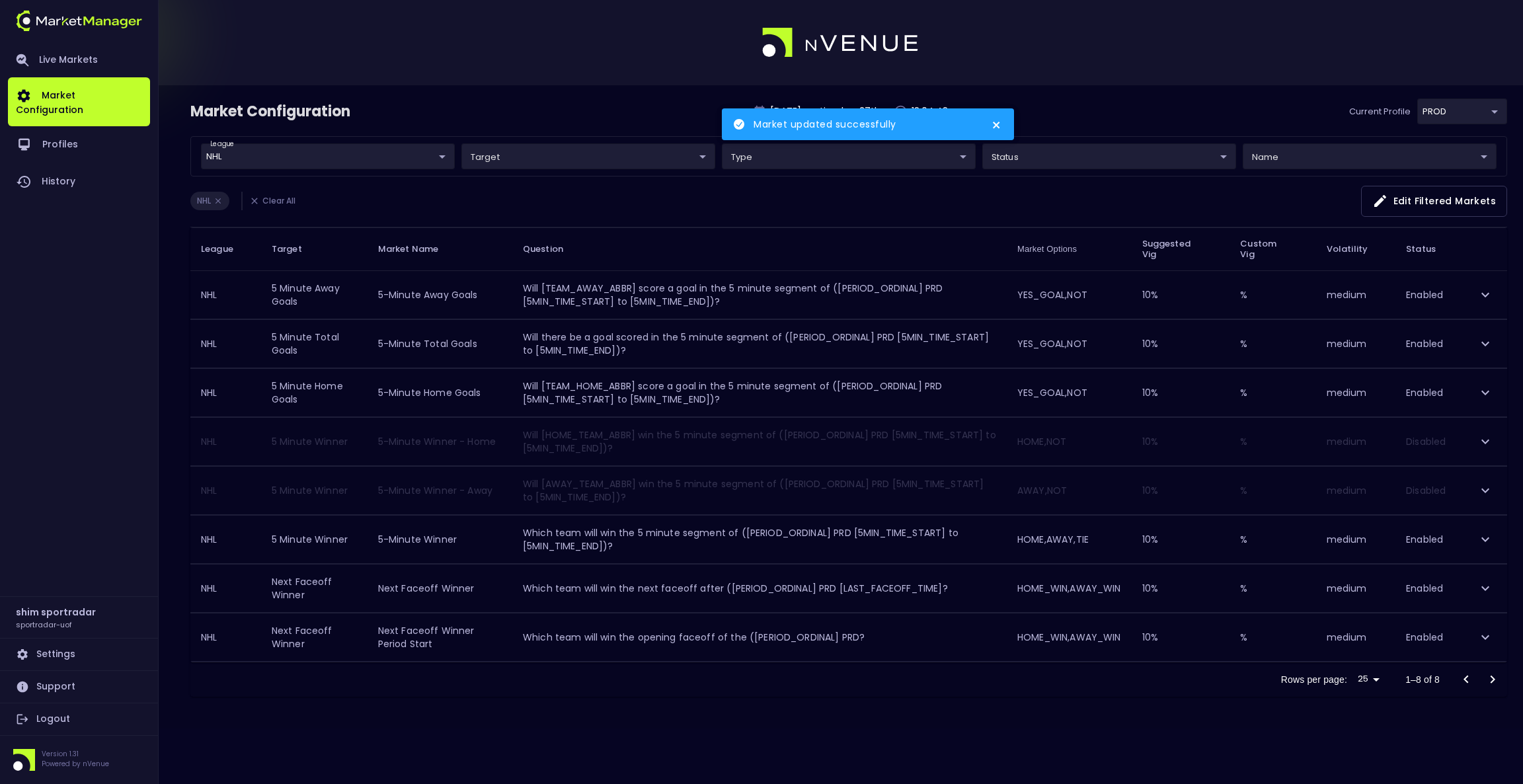
click at [757, 722] on div "Market Configuration [DATE] , septiembre 27 th 13:04:43 Current Profile PROD 92…" at bounding box center [762, 407] width 1523 height 643
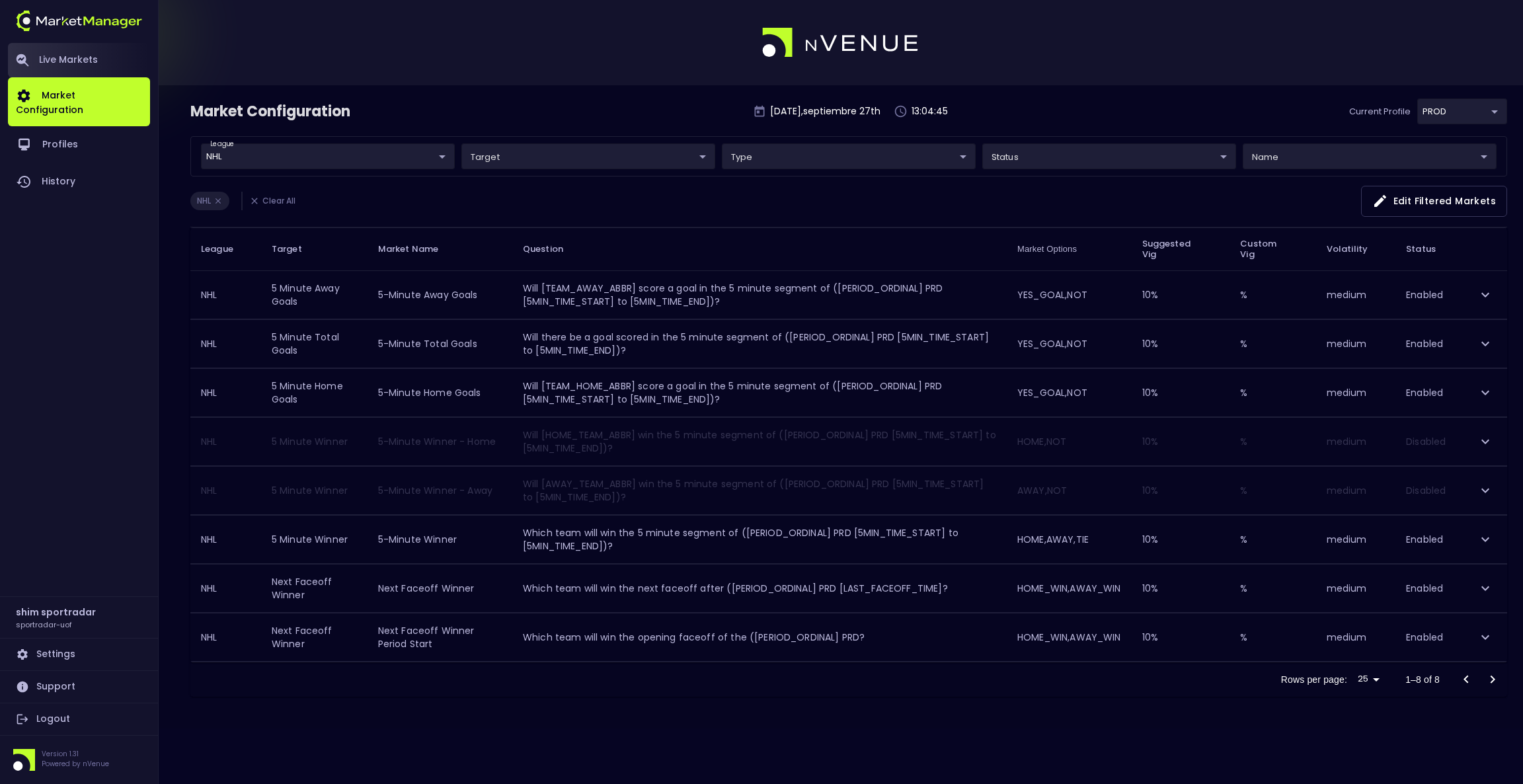
click at [57, 62] on link "Live Markets" at bounding box center [79, 60] width 142 height 34
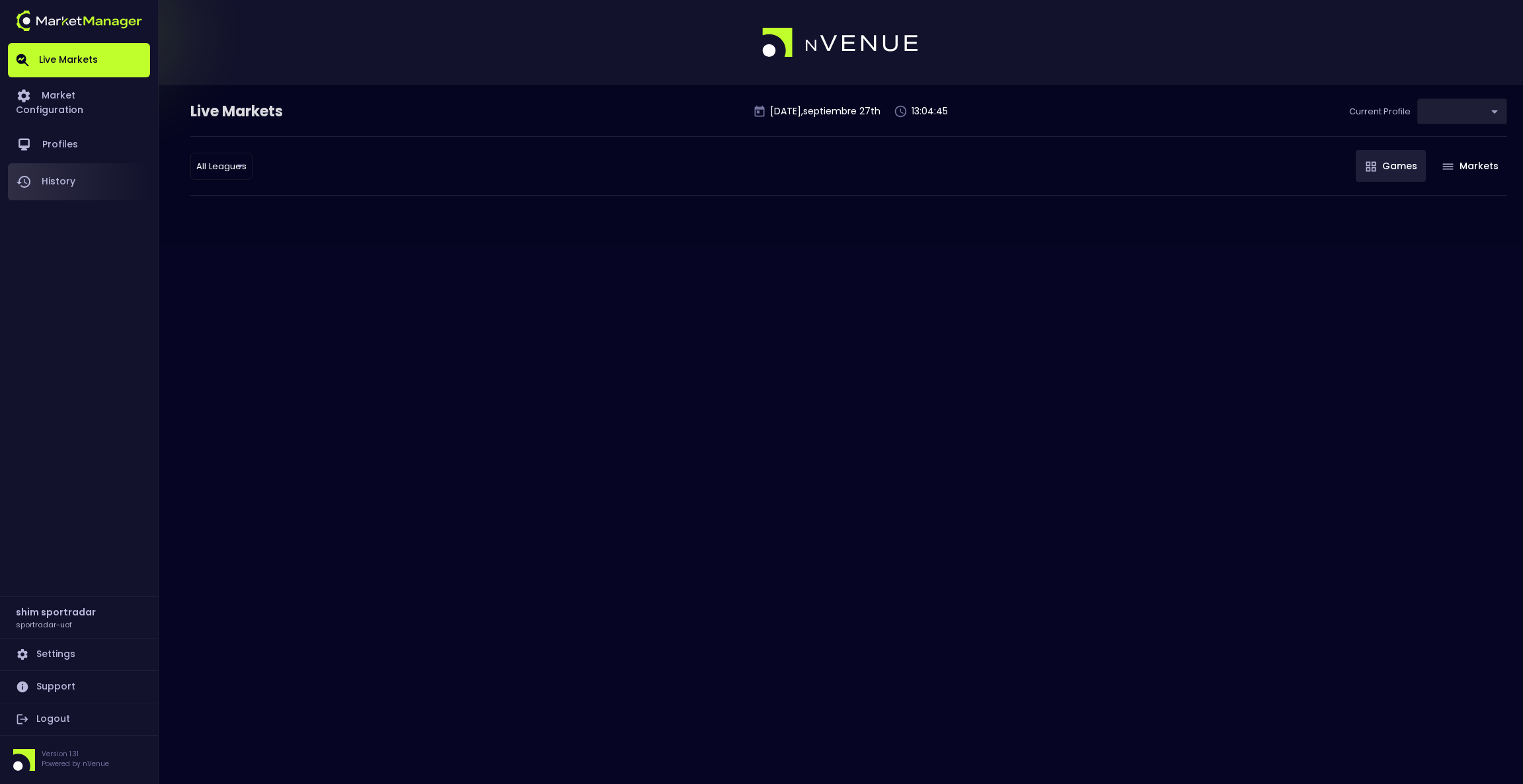
type input "92faa2e0-1ff4-4d95-aa8e-9001997e8080"
